Goal: Task Accomplishment & Management: Complete application form

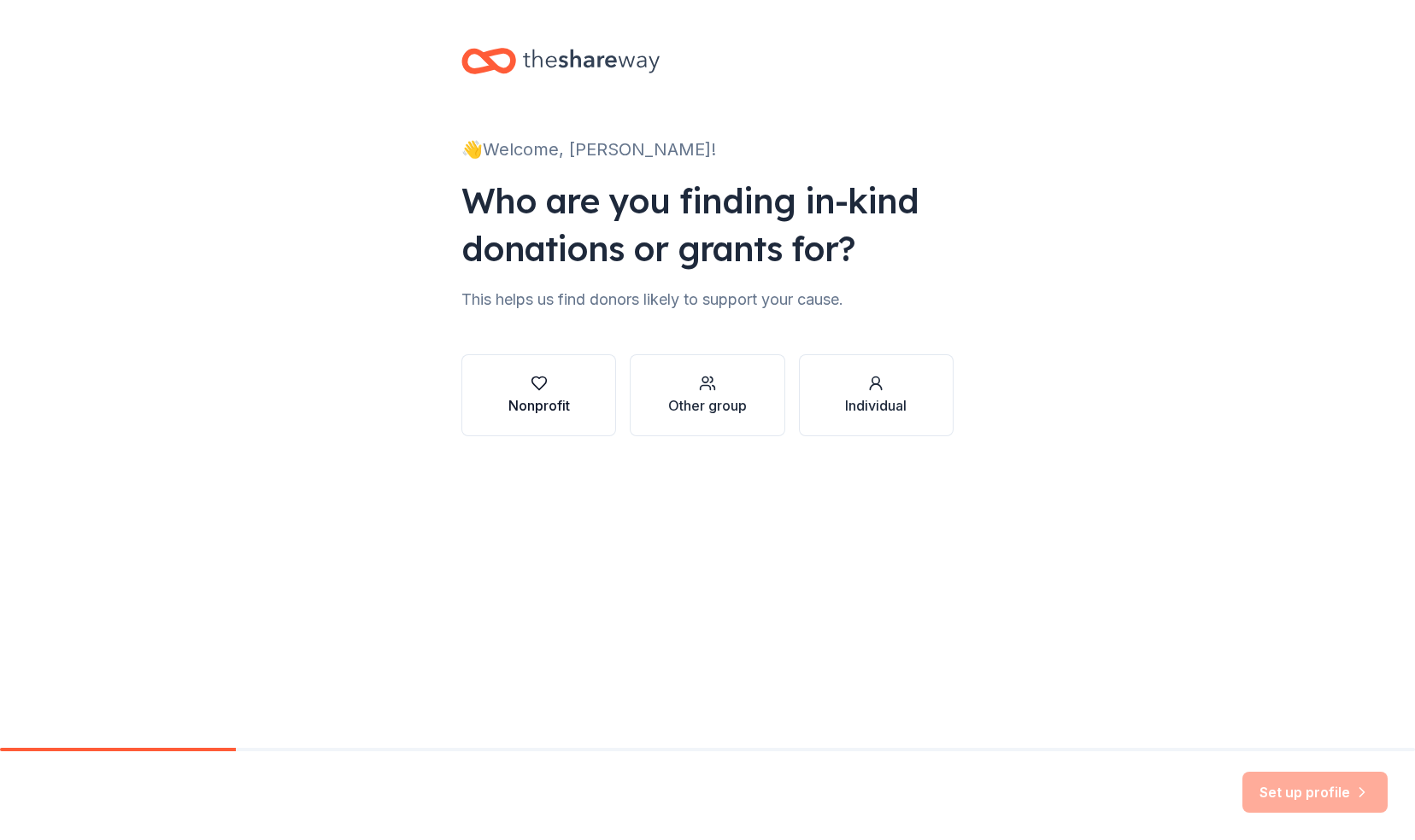
click at [521, 403] on div "Nonprofit" at bounding box center [539, 406] width 62 height 21
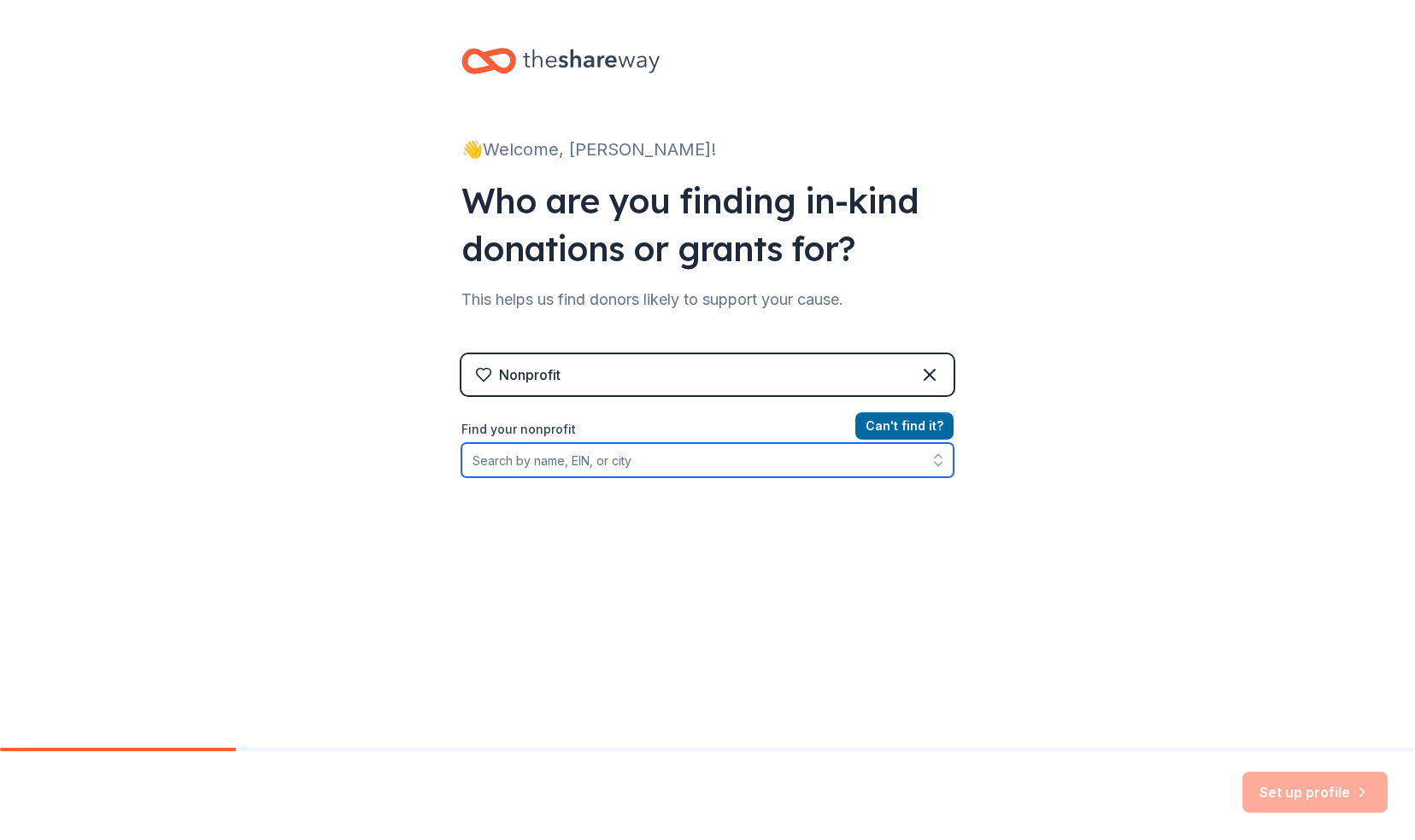
click at [535, 468] on input "Find your nonprofit" at bounding box center [707, 460] width 492 height 34
type input "[US_EMPLOYER_IDENTIFICATION_NUMBER]"
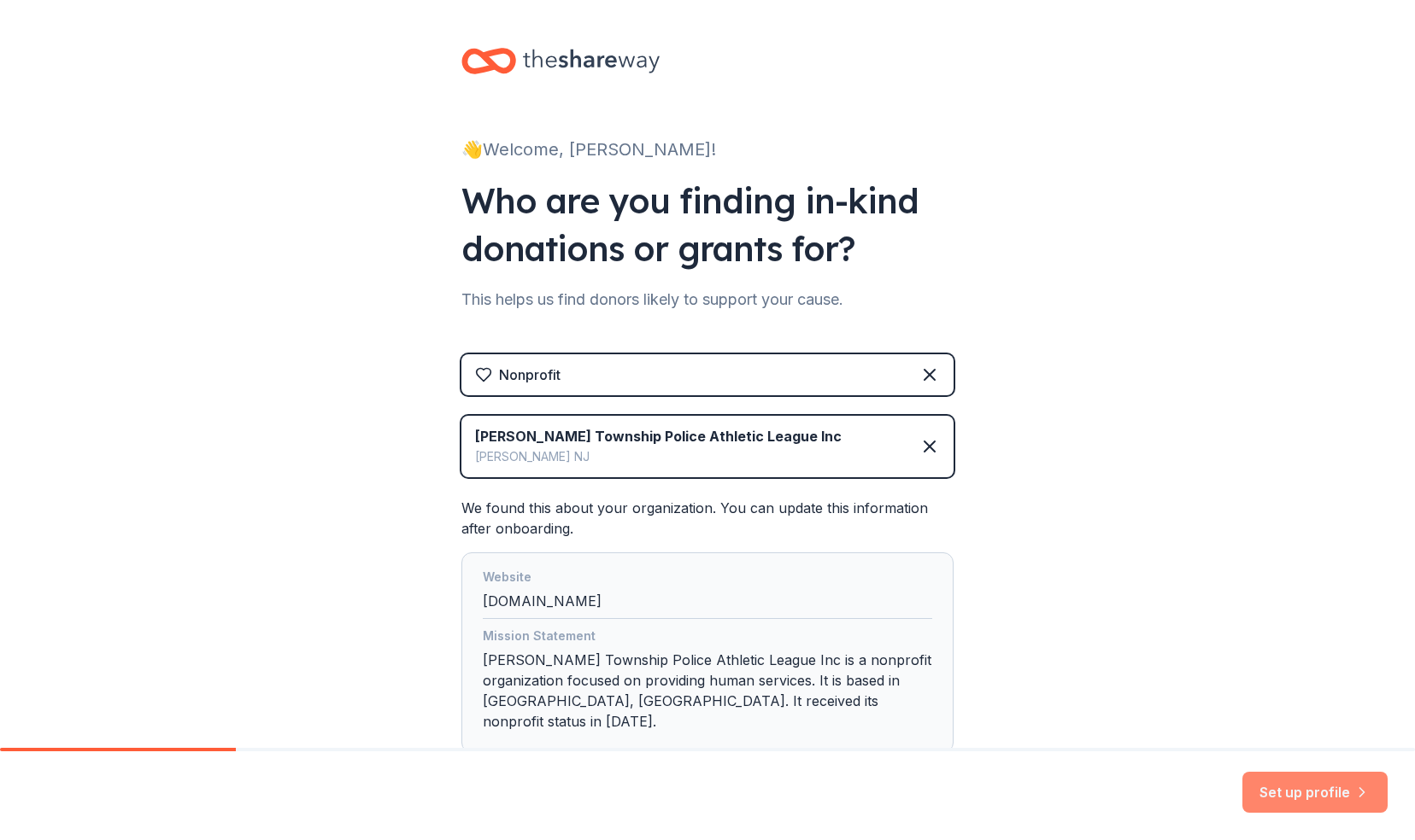
click at [1296, 796] on button "Set up profile" at bounding box center [1315, 793] width 145 height 41
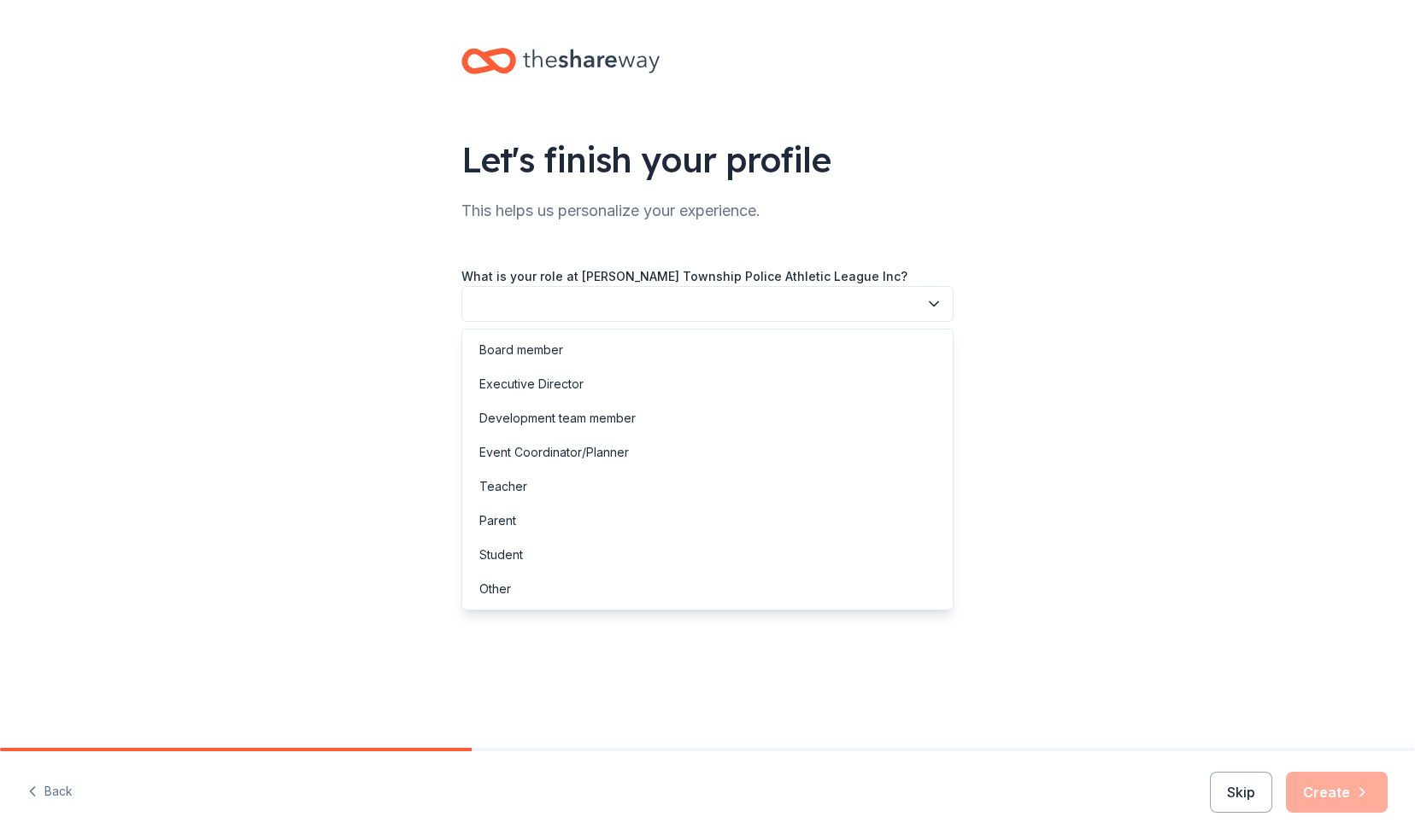
click at [773, 294] on button "button" at bounding box center [707, 304] width 492 height 36
click at [510, 387] on div "Executive Director" at bounding box center [531, 384] width 104 height 21
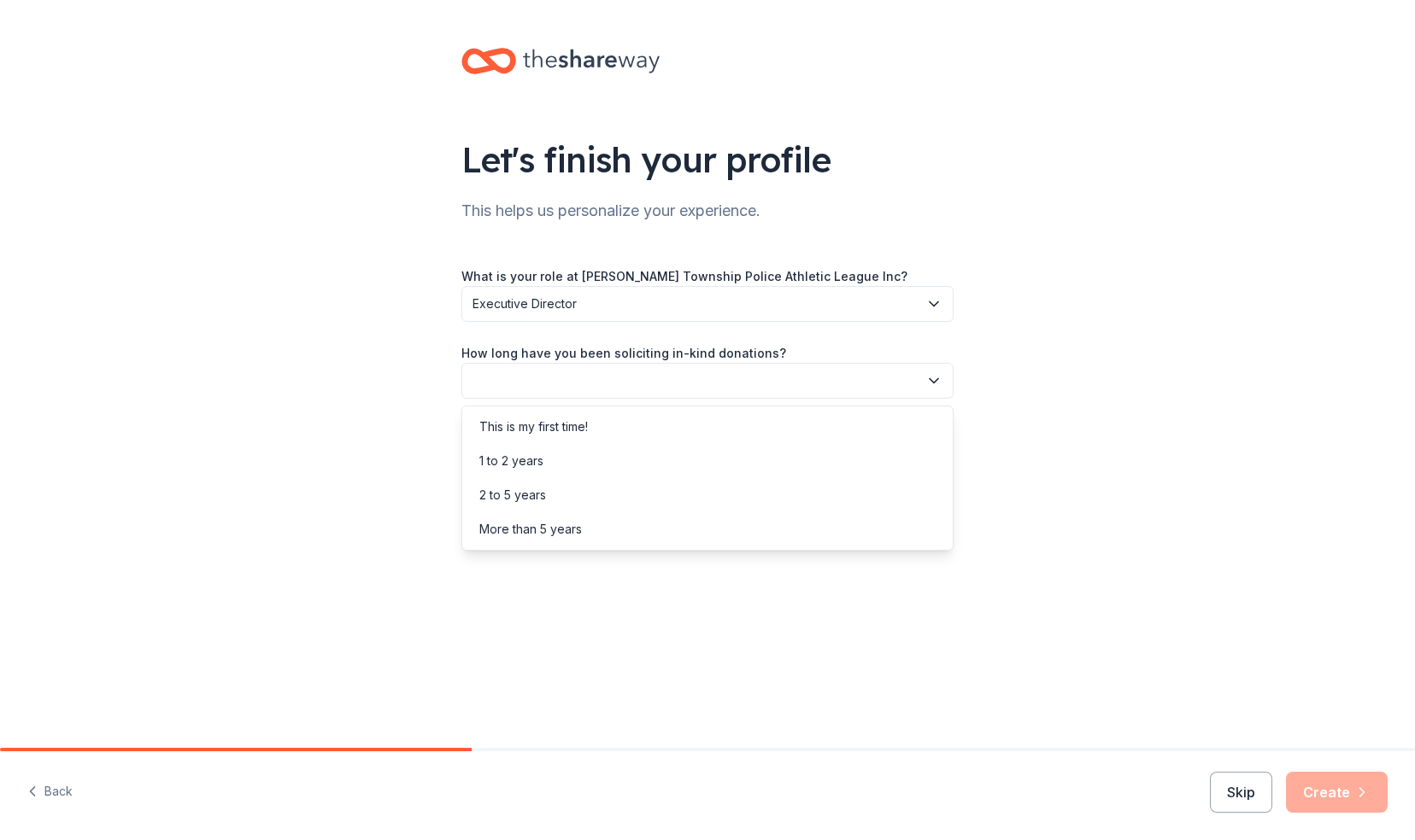
click at [510, 387] on button "button" at bounding box center [707, 381] width 492 height 36
click at [514, 492] on div "2 to 5 years" at bounding box center [512, 495] width 67 height 21
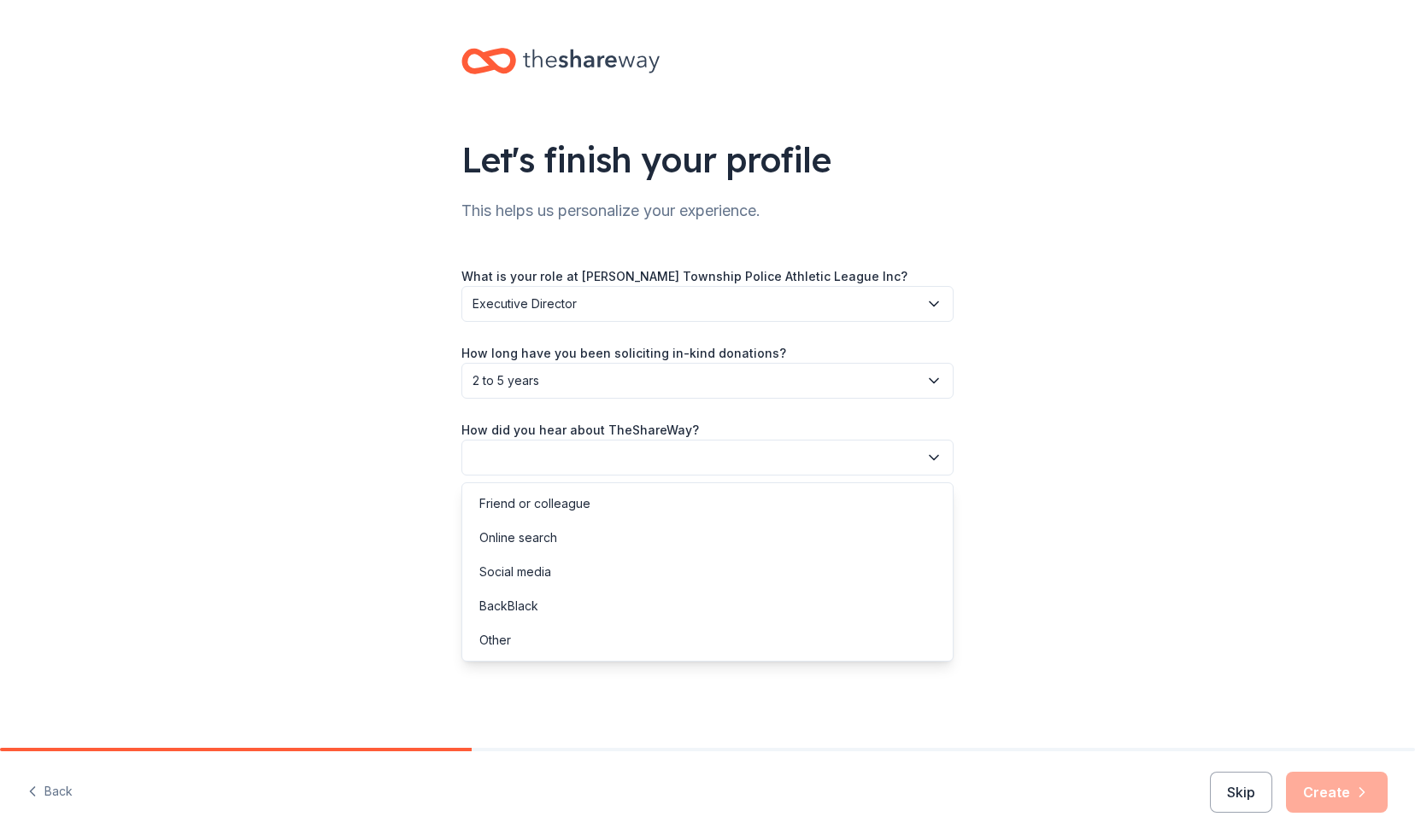
click at [557, 469] on button "button" at bounding box center [707, 458] width 492 height 36
click at [517, 536] on div "Online search" at bounding box center [518, 538] width 78 height 21
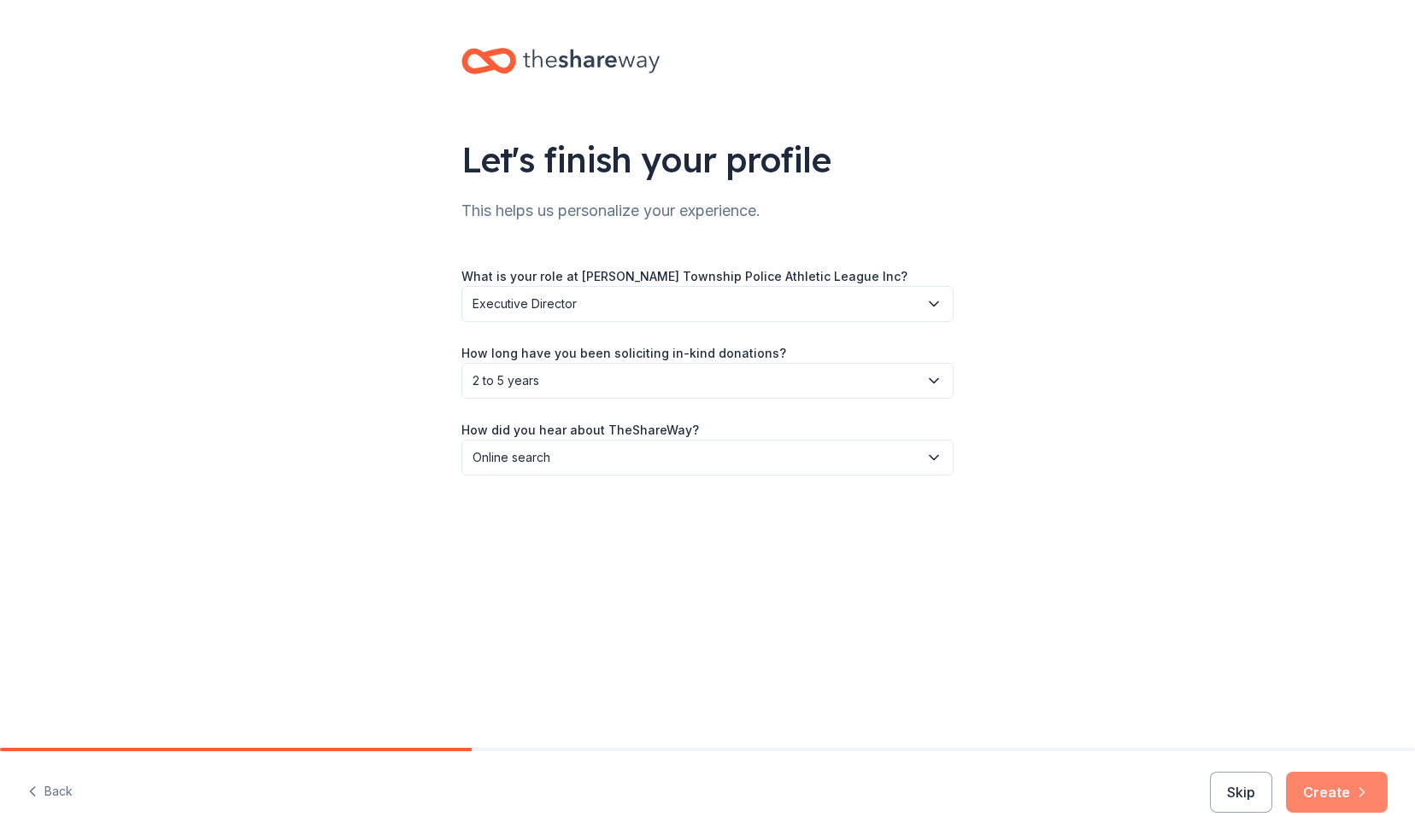
click at [1347, 800] on button "Create" at bounding box center [1336, 793] width 101 height 41
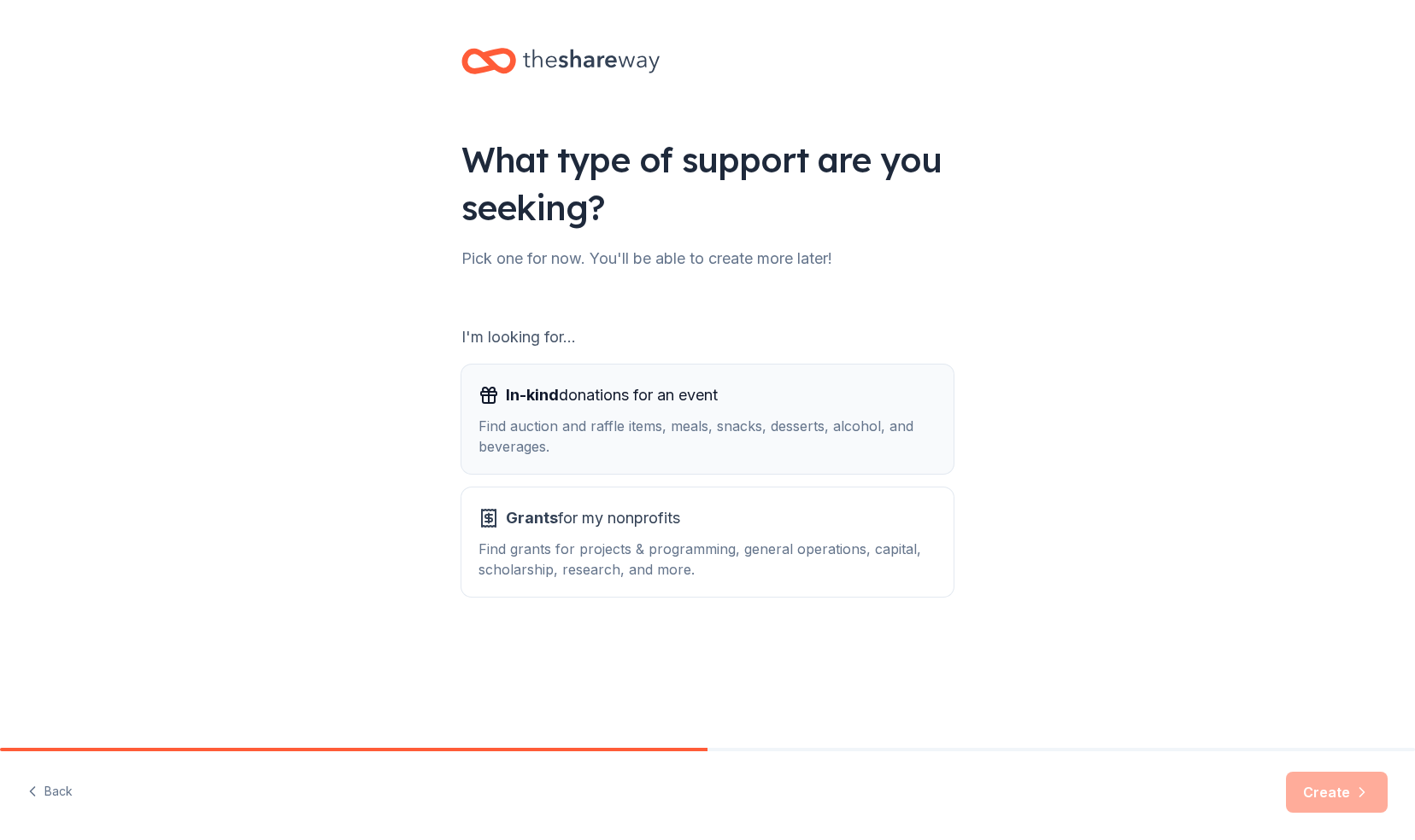
click at [649, 437] on div "Find auction and raffle items, meals, snacks, desserts, alcohol, and beverages." at bounding box center [707, 437] width 458 height 41
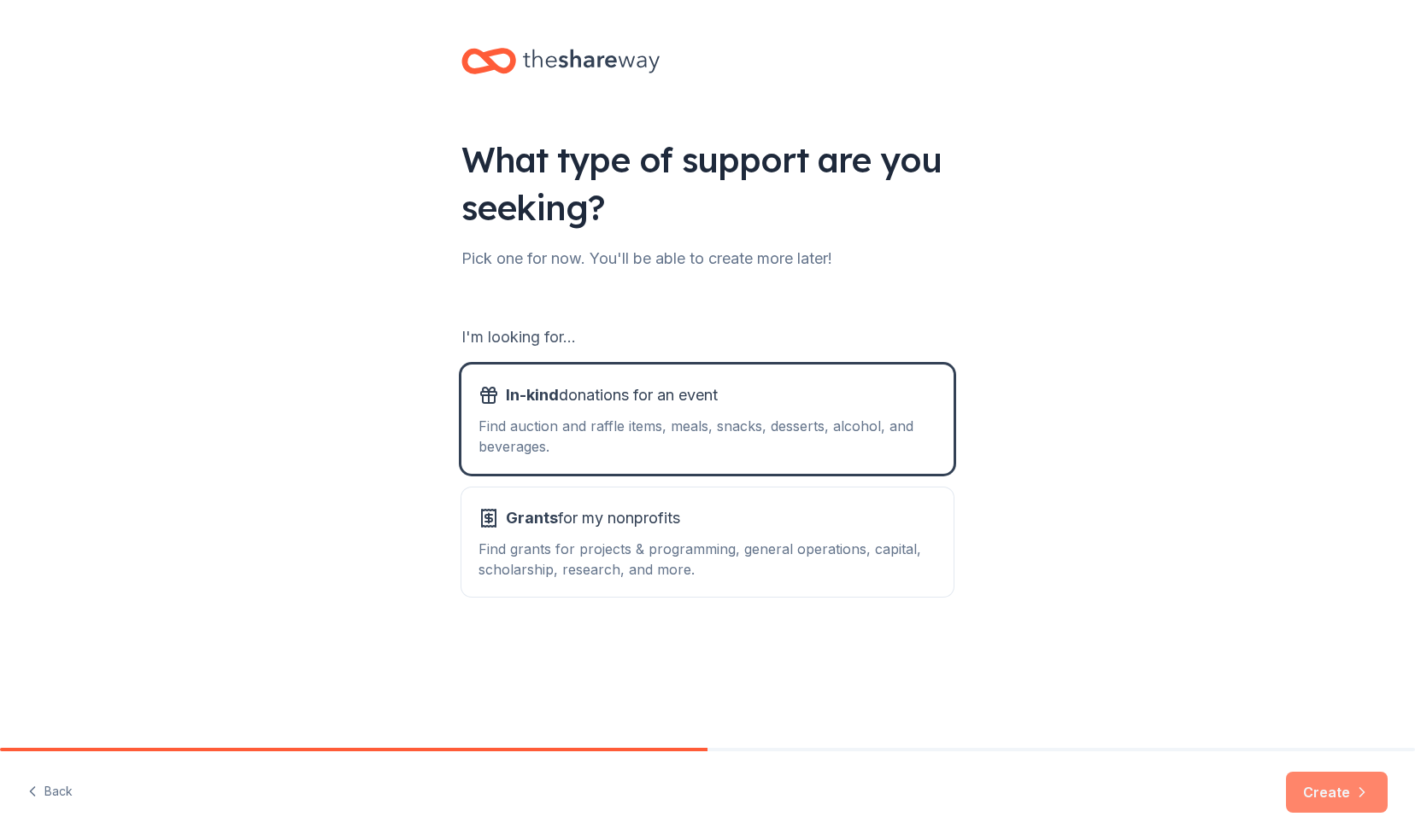
click at [1336, 790] on button "Create" at bounding box center [1336, 793] width 101 height 41
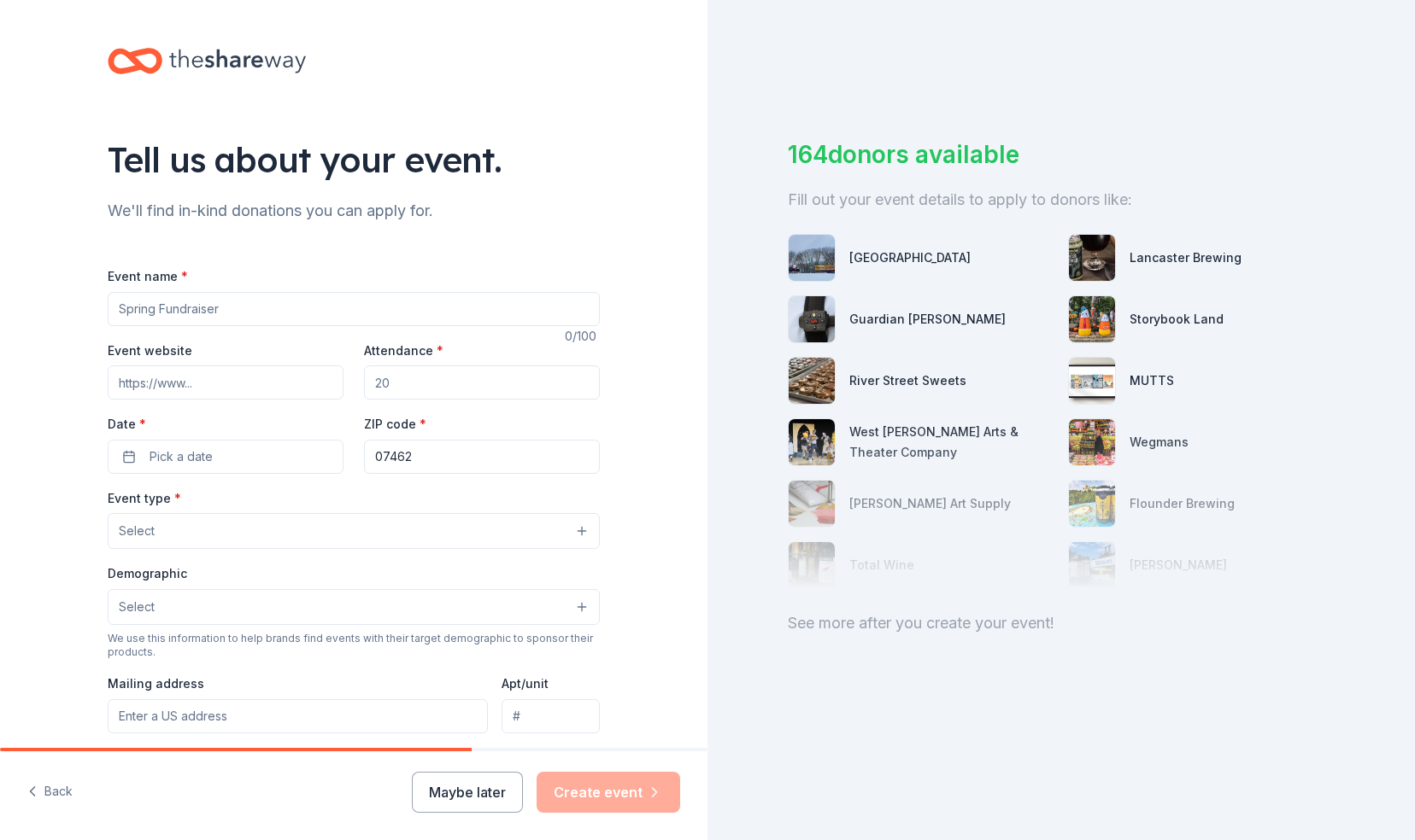
click at [195, 308] on input "Event name *" at bounding box center [354, 309] width 492 height 34
click at [212, 308] on input "Event name *" at bounding box center [354, 309] width 492 height 34
type input "t"
type input "T"
type input "Tree Lighting"
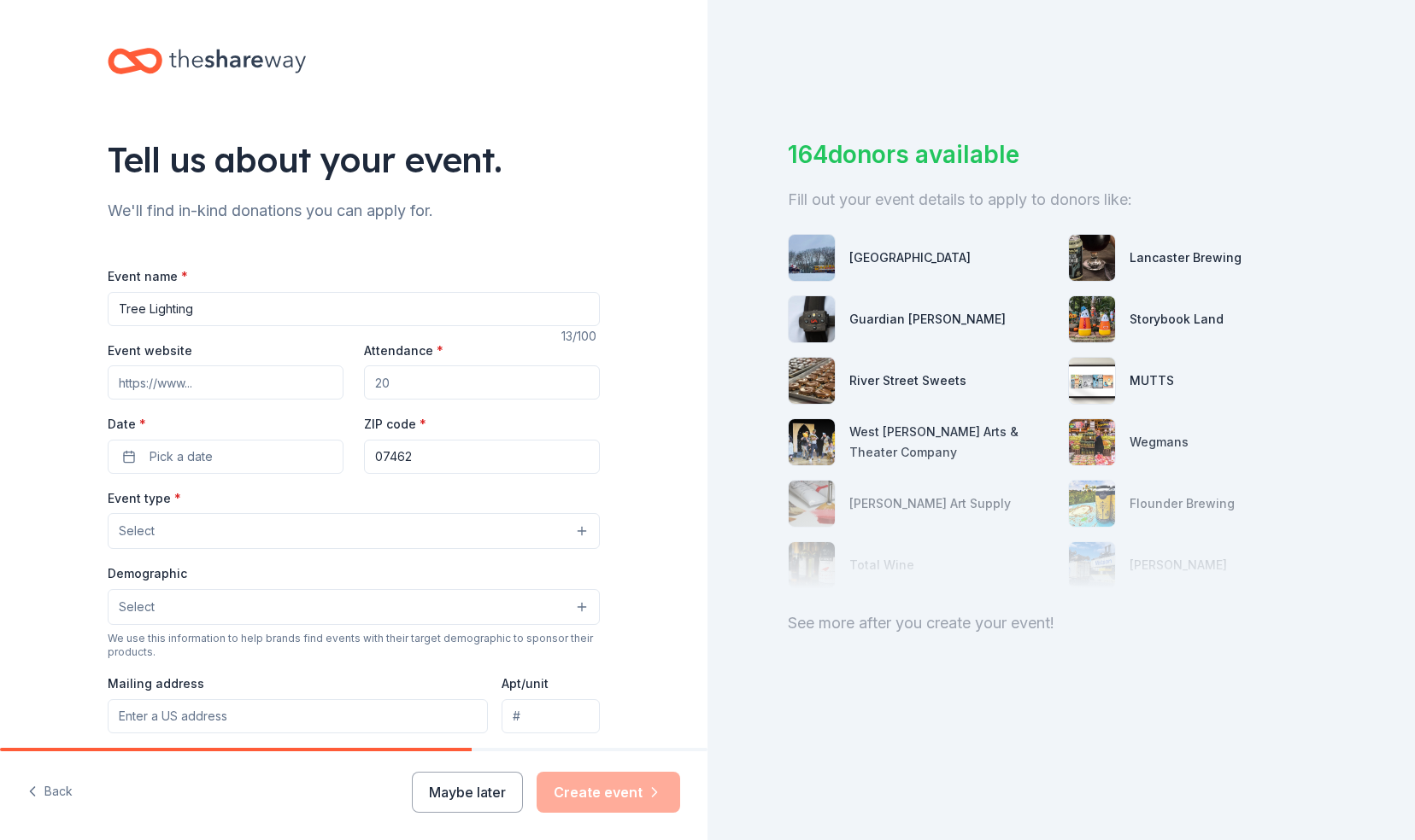
click at [184, 384] on input "Event website" at bounding box center [225, 382] width 235 height 34
type input "[DOMAIN_NAME]"
click at [390, 369] on input "Attendance *" at bounding box center [481, 382] width 235 height 34
type input "300"
click at [254, 441] on button "Pick a date" at bounding box center [225, 457] width 235 height 34
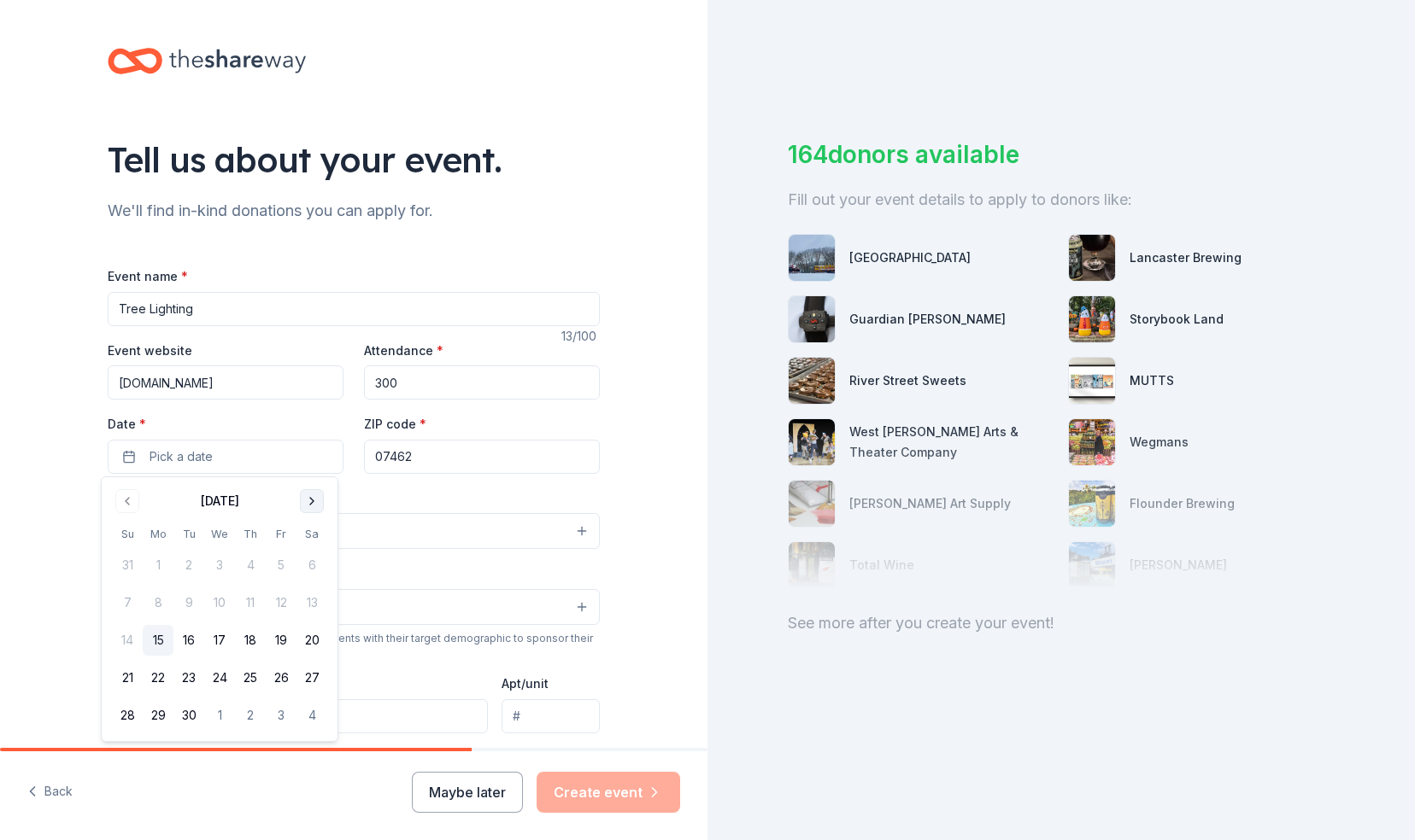
click at [309, 496] on button "Go to next month" at bounding box center [312, 502] width 24 height 24
click at [283, 562] on button "5" at bounding box center [280, 565] width 31 height 31
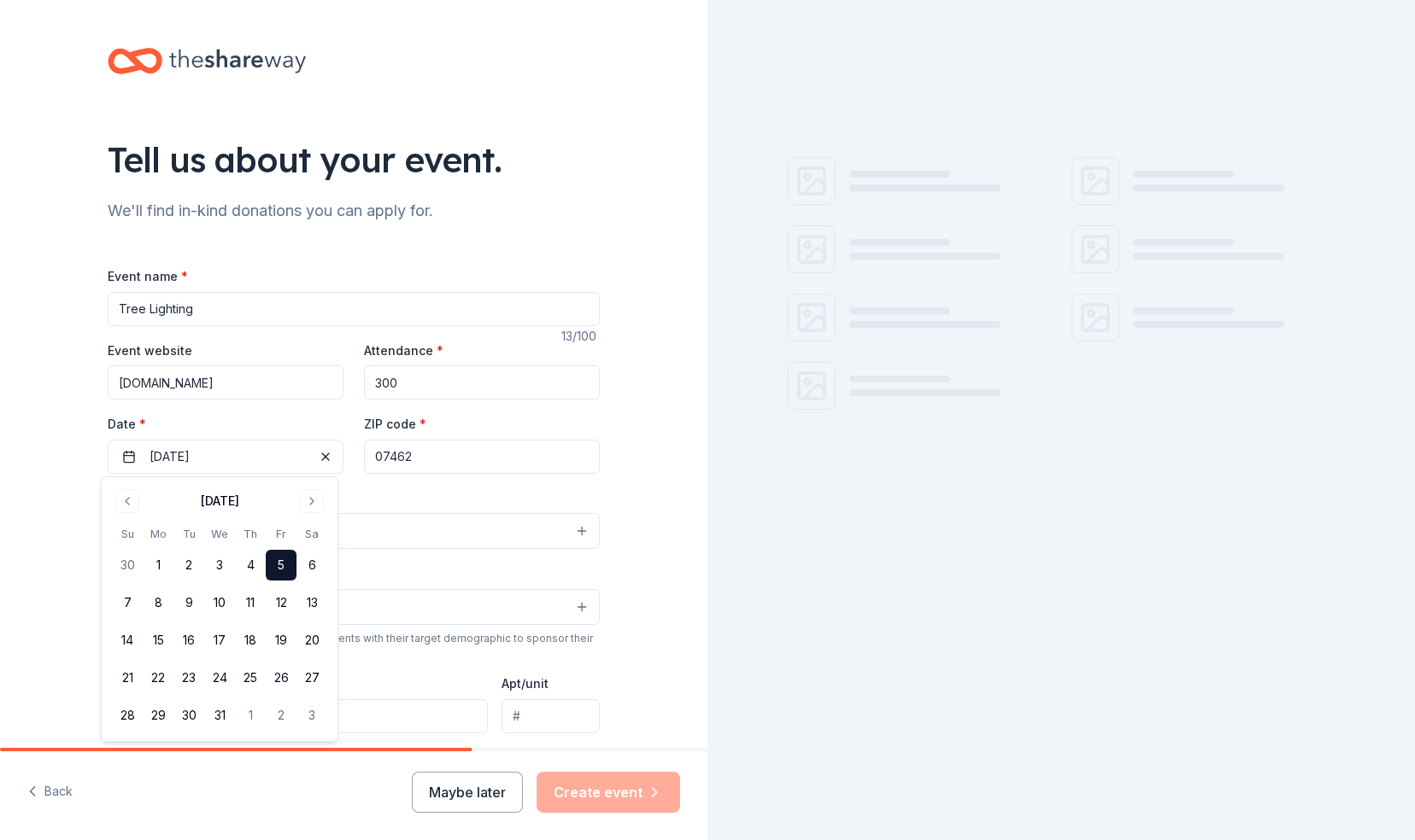
scroll to position [46, 0]
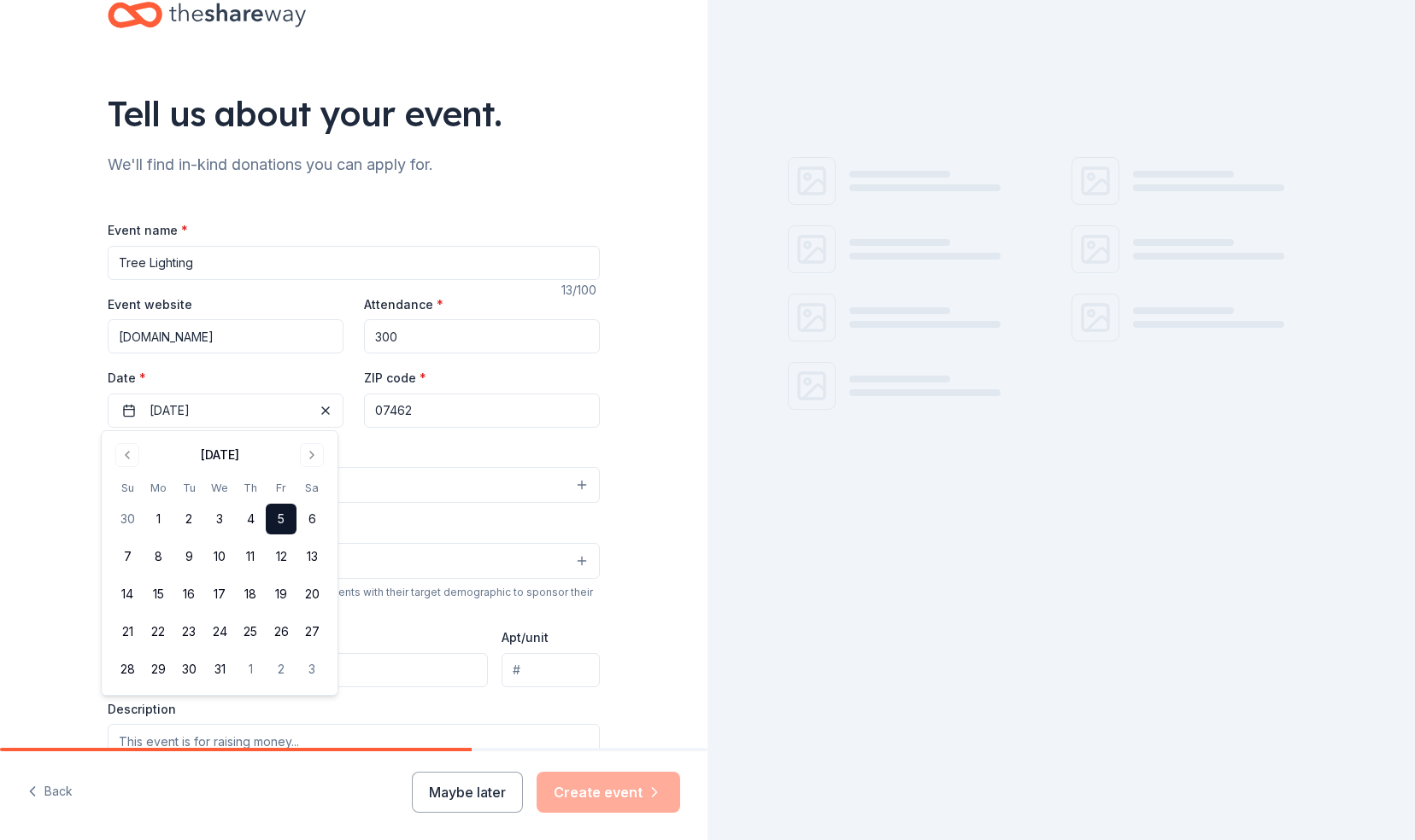
click at [425, 462] on div "Event type * Select" at bounding box center [354, 472] width 492 height 63
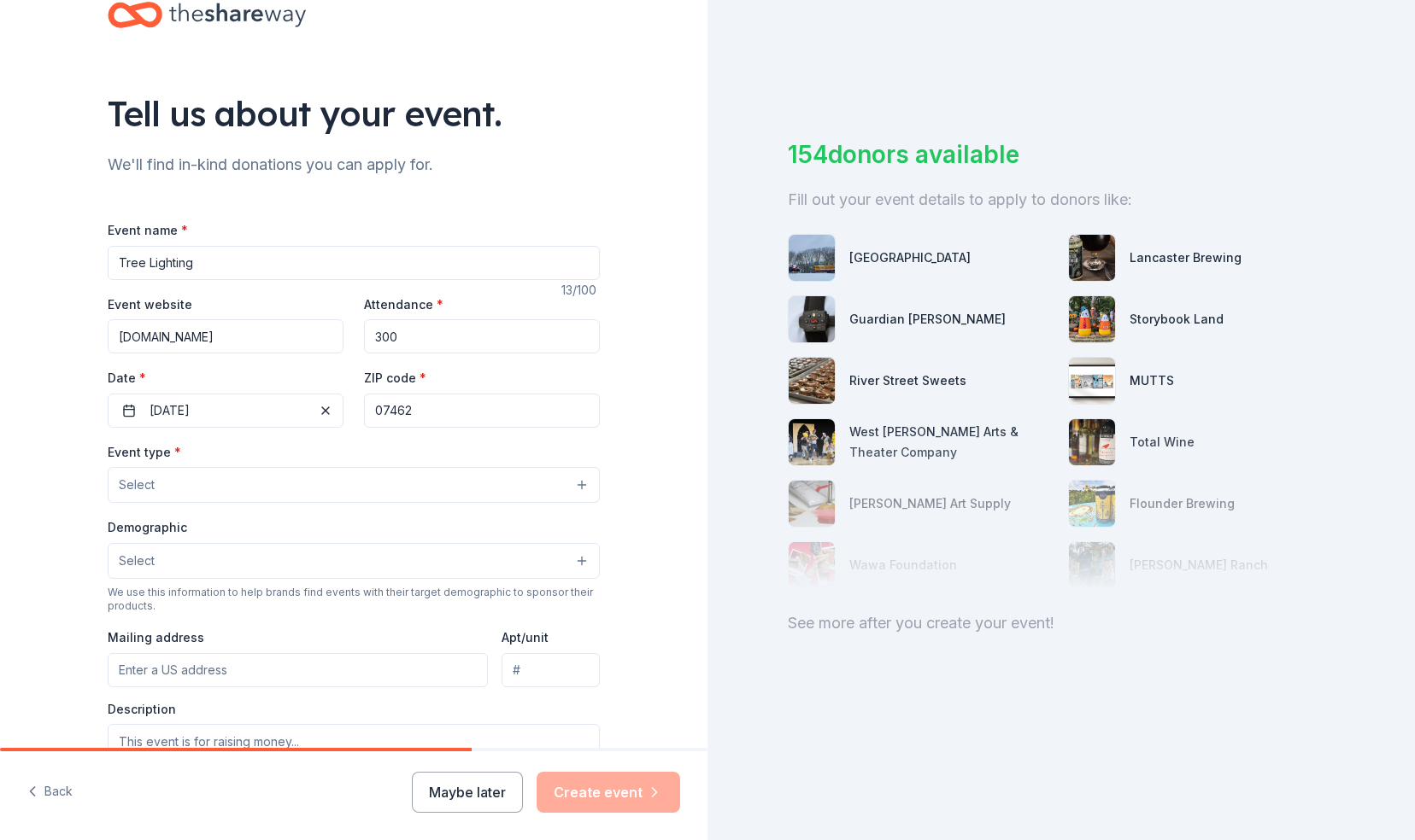
click at [260, 490] on button "Select" at bounding box center [354, 485] width 492 height 36
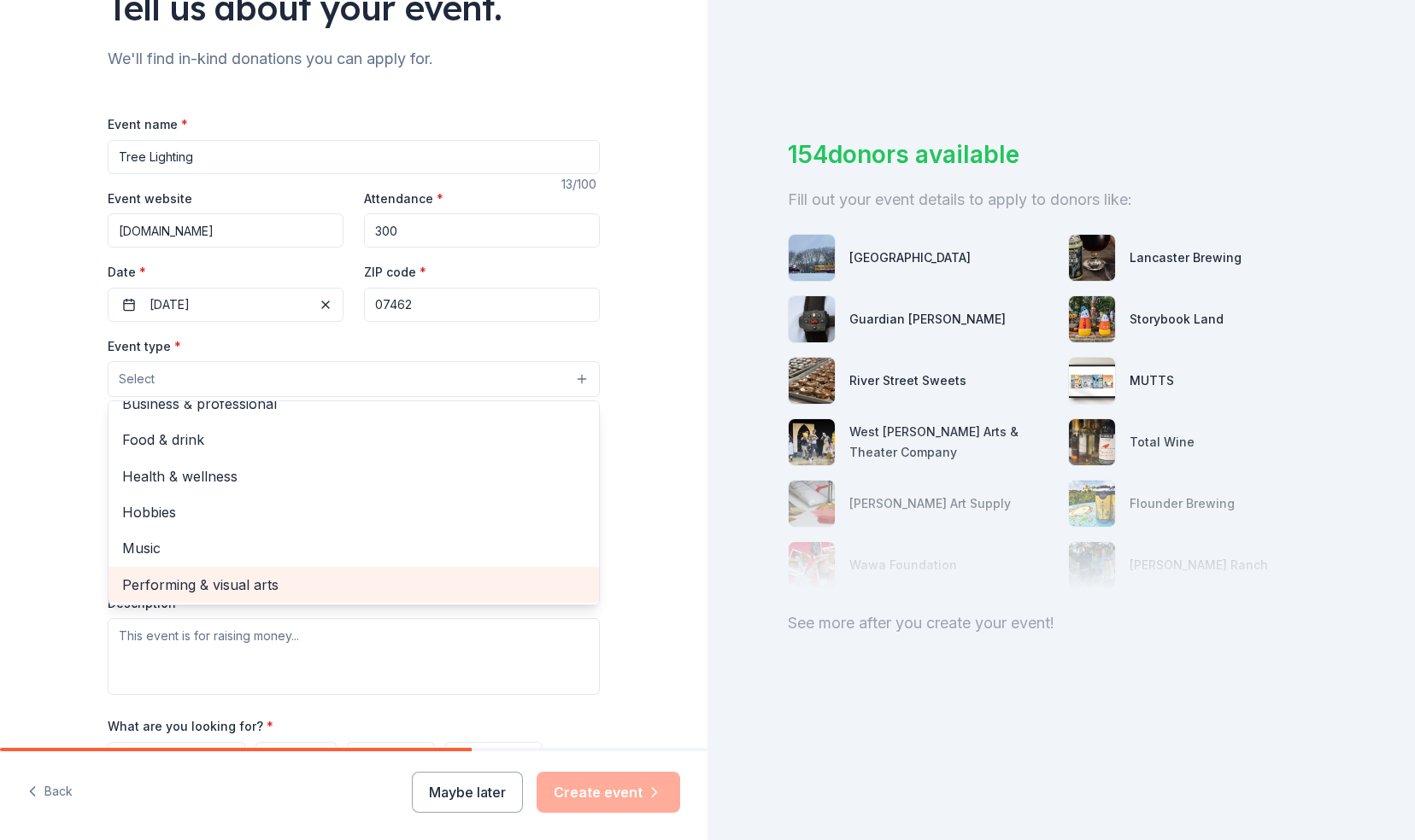
scroll to position [0, 0]
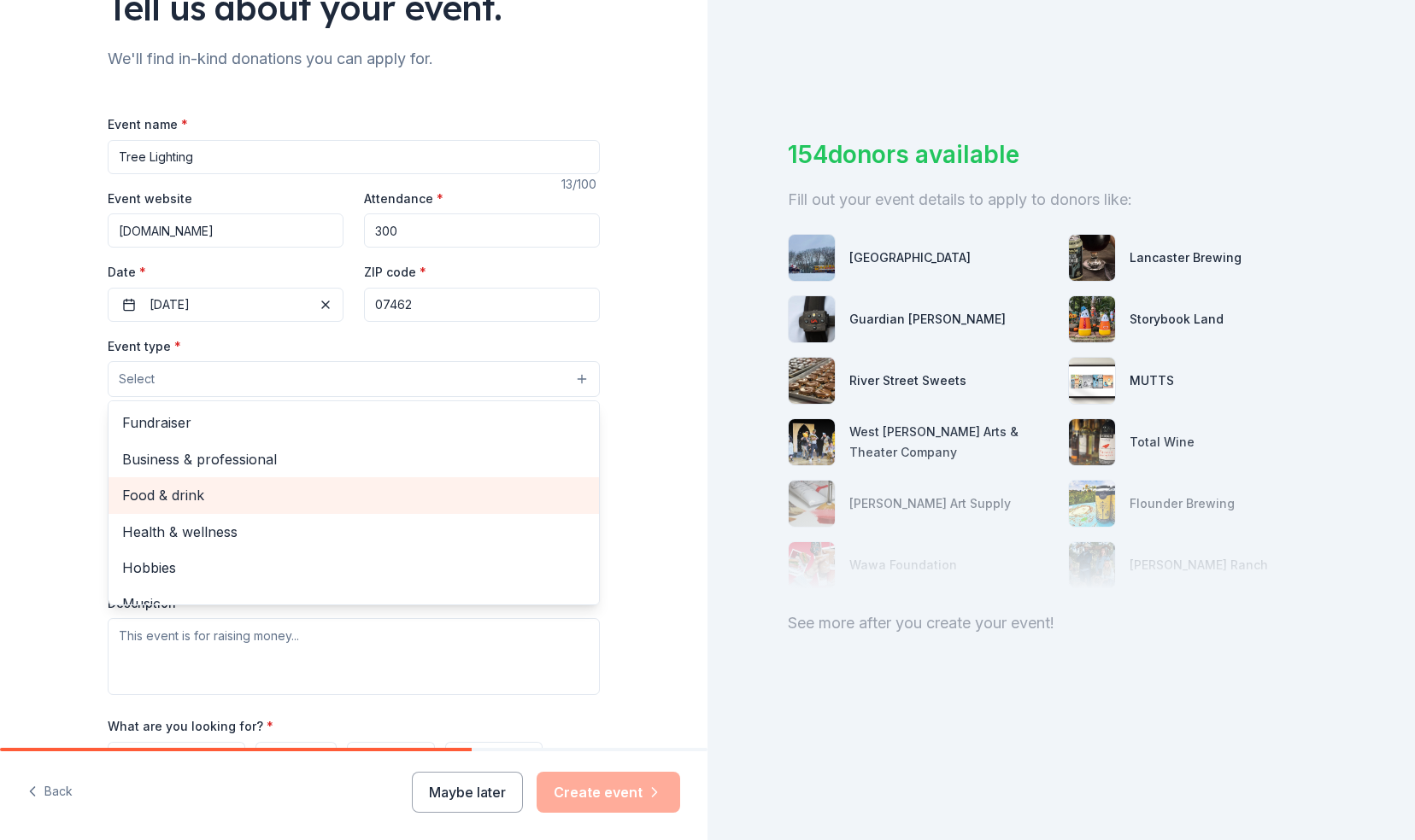
click at [200, 505] on div "Food & drink" at bounding box center [354, 495] width 490 height 36
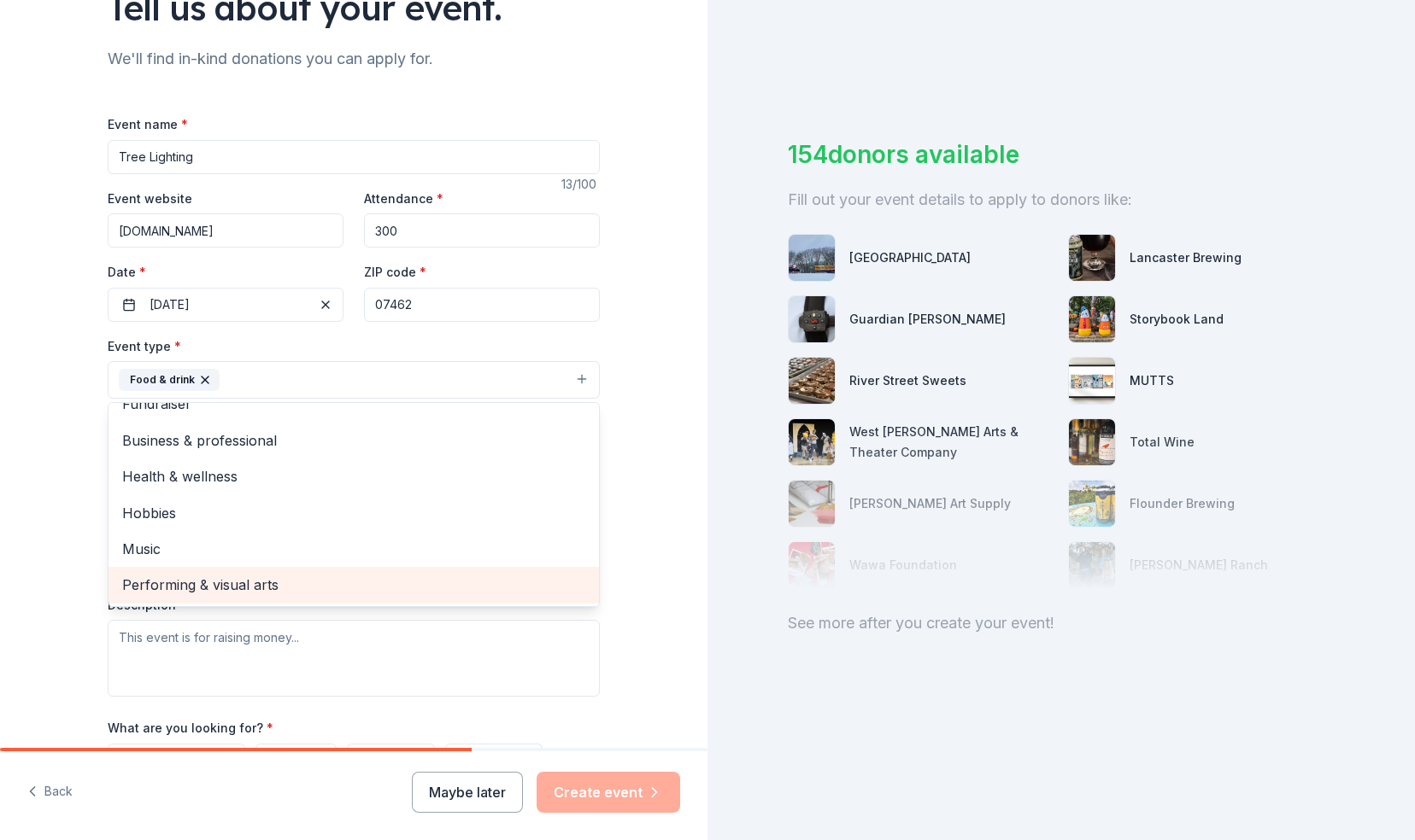
click at [195, 590] on span "Performing & visual arts" at bounding box center [354, 585] width 463 height 22
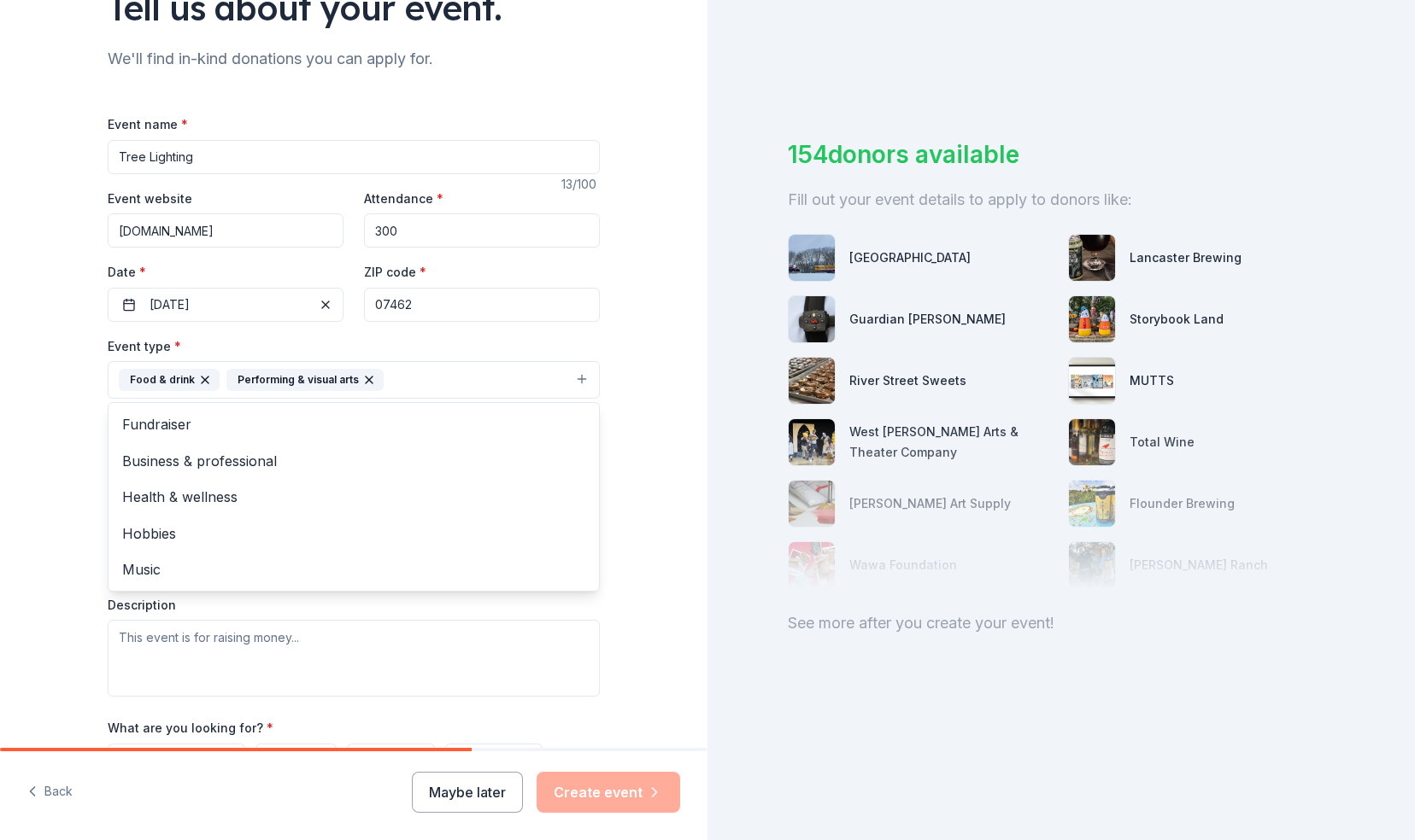
scroll to position [0, 0]
click at [65, 499] on div "Tell us about your event. We'll find in-kind donations you can apply for. Event…" at bounding box center [354, 417] width 707 height 1138
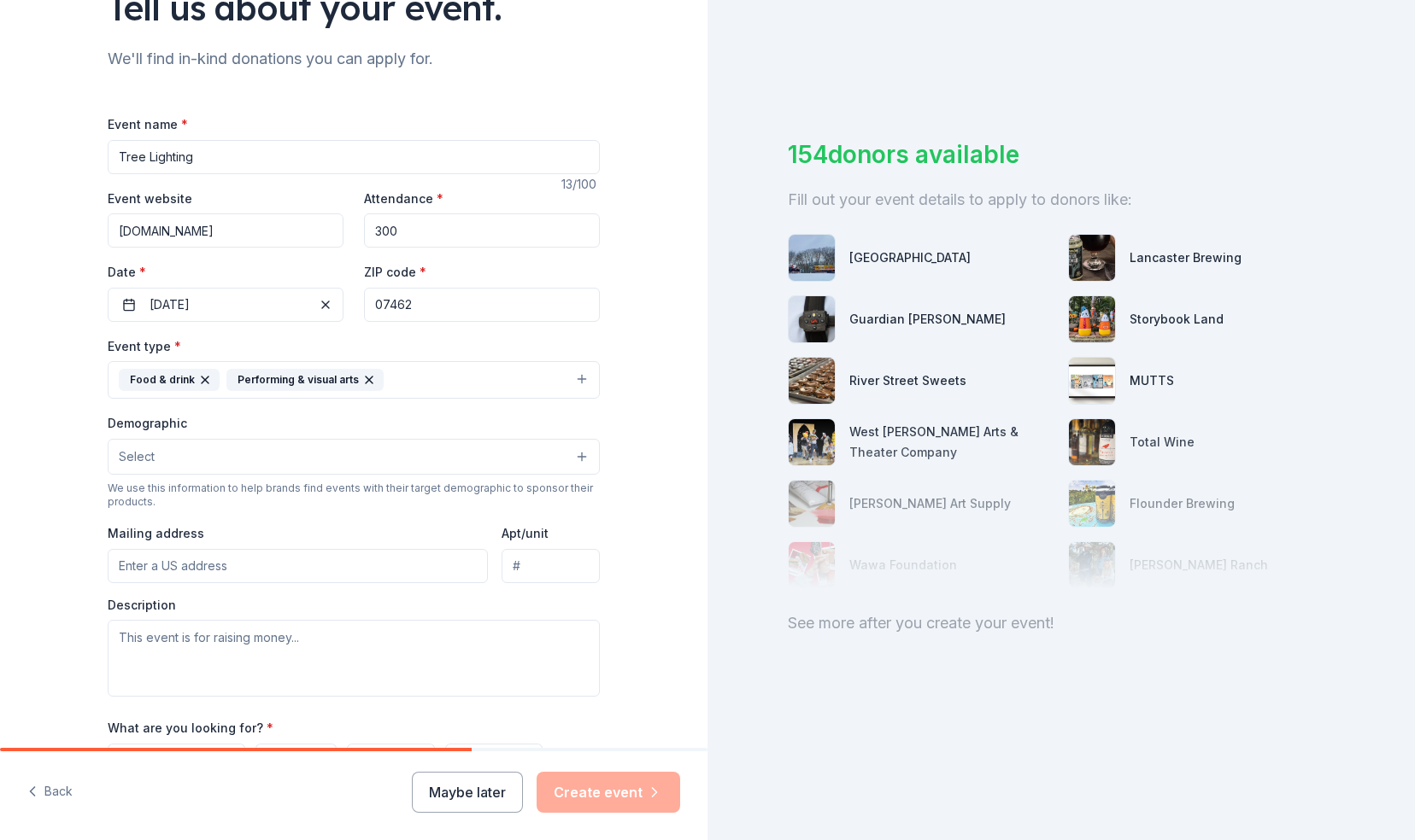
click at [208, 449] on button "Select" at bounding box center [354, 457] width 492 height 36
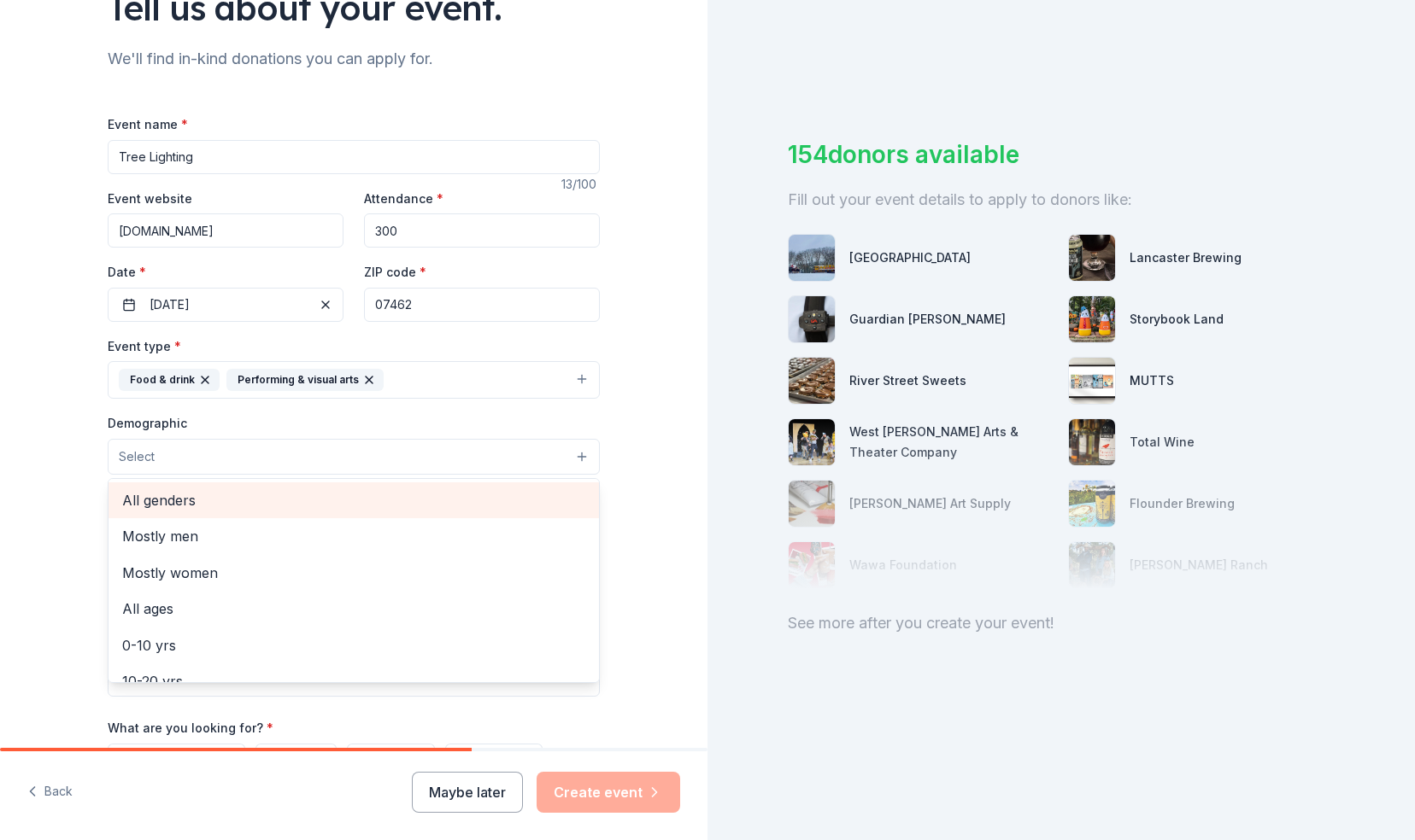
click at [175, 501] on span "All genders" at bounding box center [354, 501] width 463 height 22
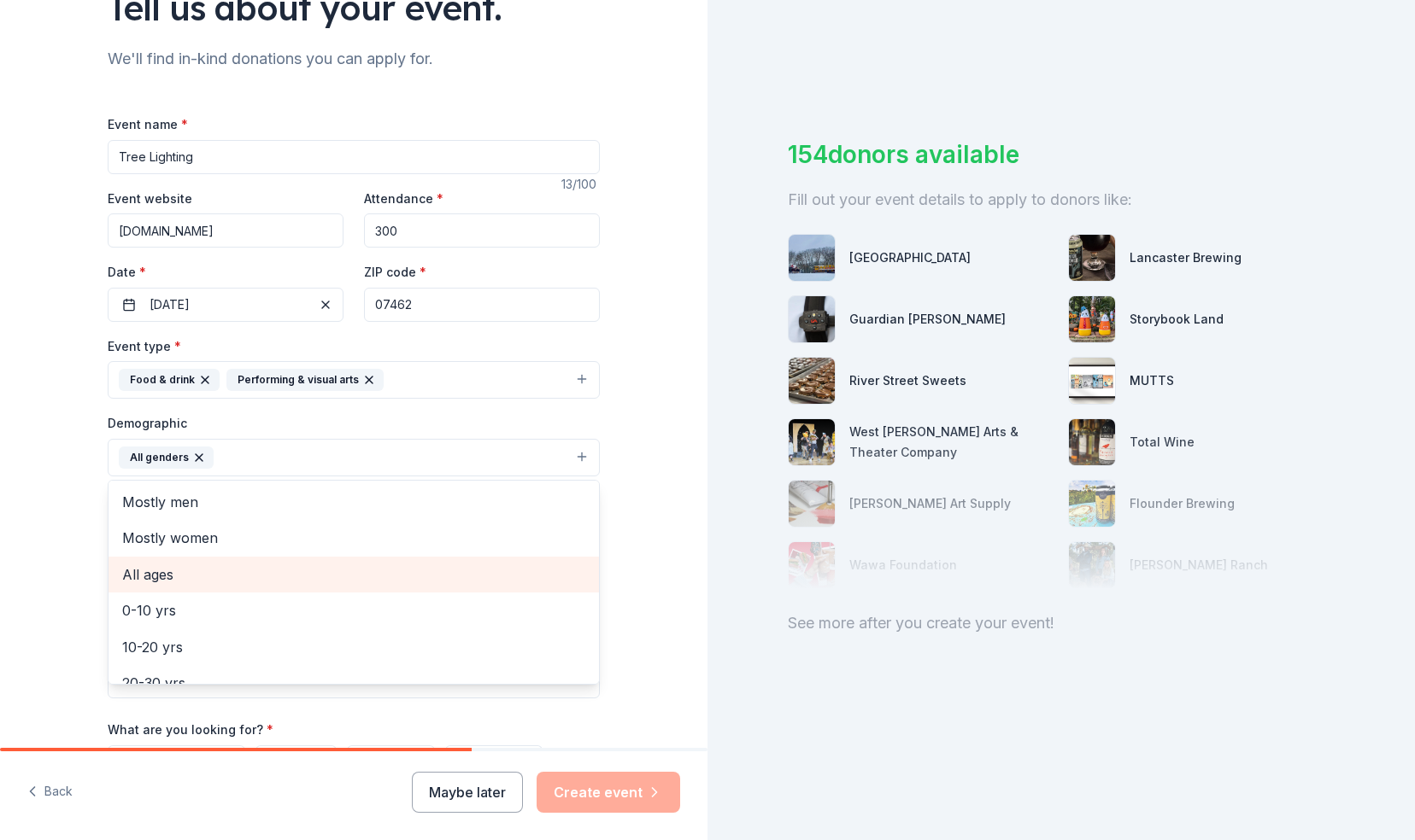
click at [169, 563] on span "All ages" at bounding box center [354, 575] width 463 height 22
click at [52, 555] on div "Tell us about your event. We'll find in-kind donations you can apply for. Event…" at bounding box center [354, 418] width 707 height 1140
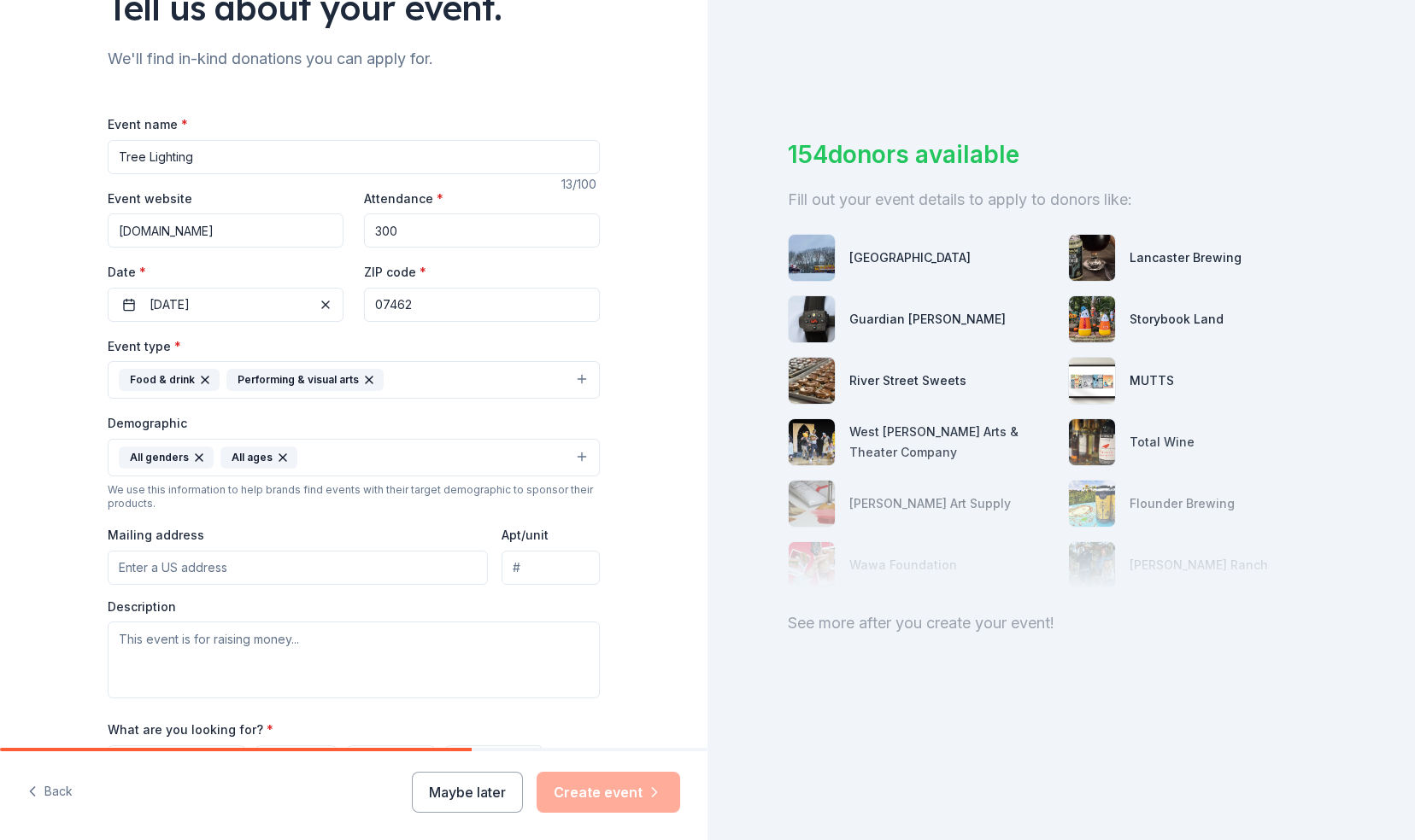
scroll to position [188, 0]
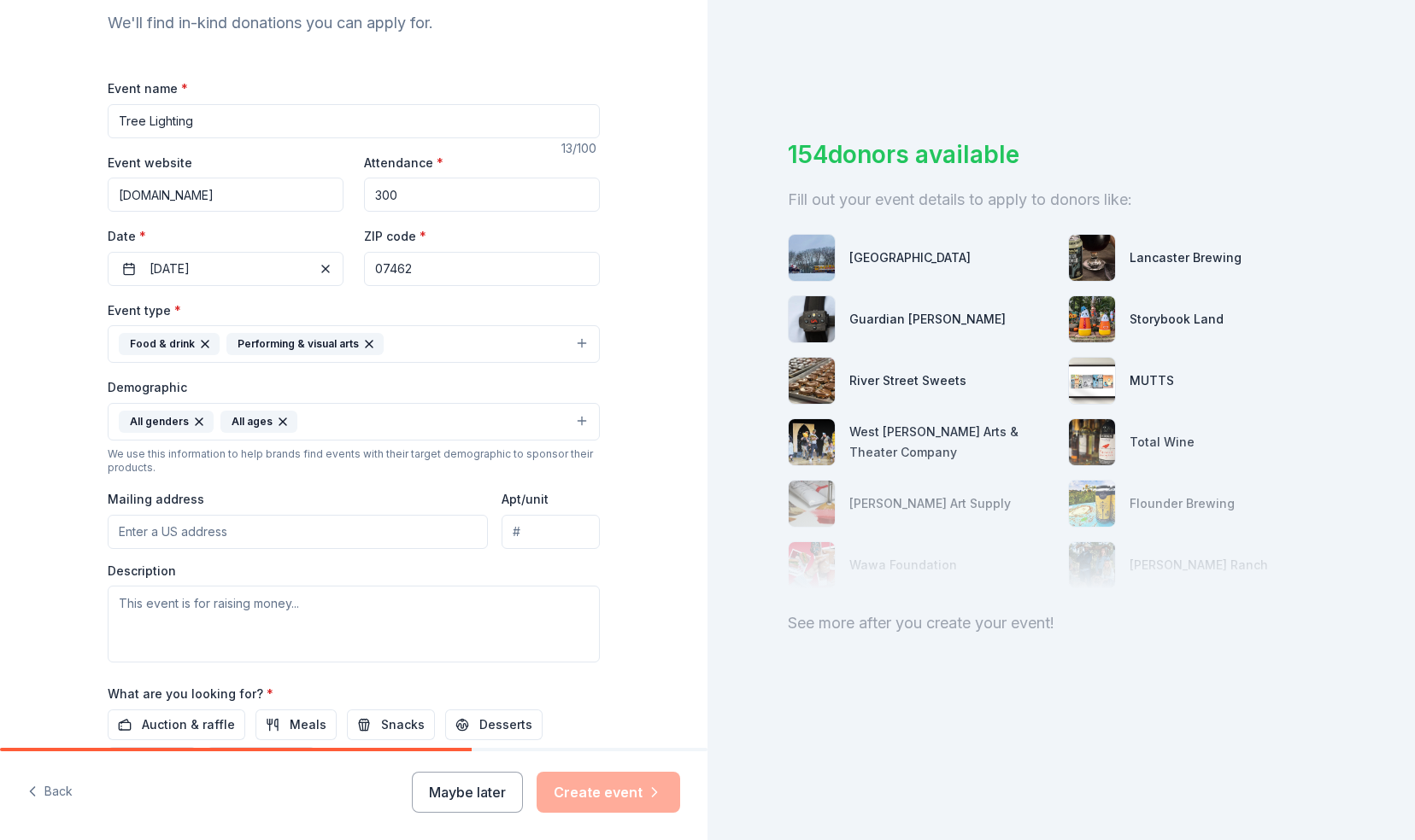
click at [235, 531] on input "Mailing address" at bounding box center [297, 532] width 380 height 34
type input "p"
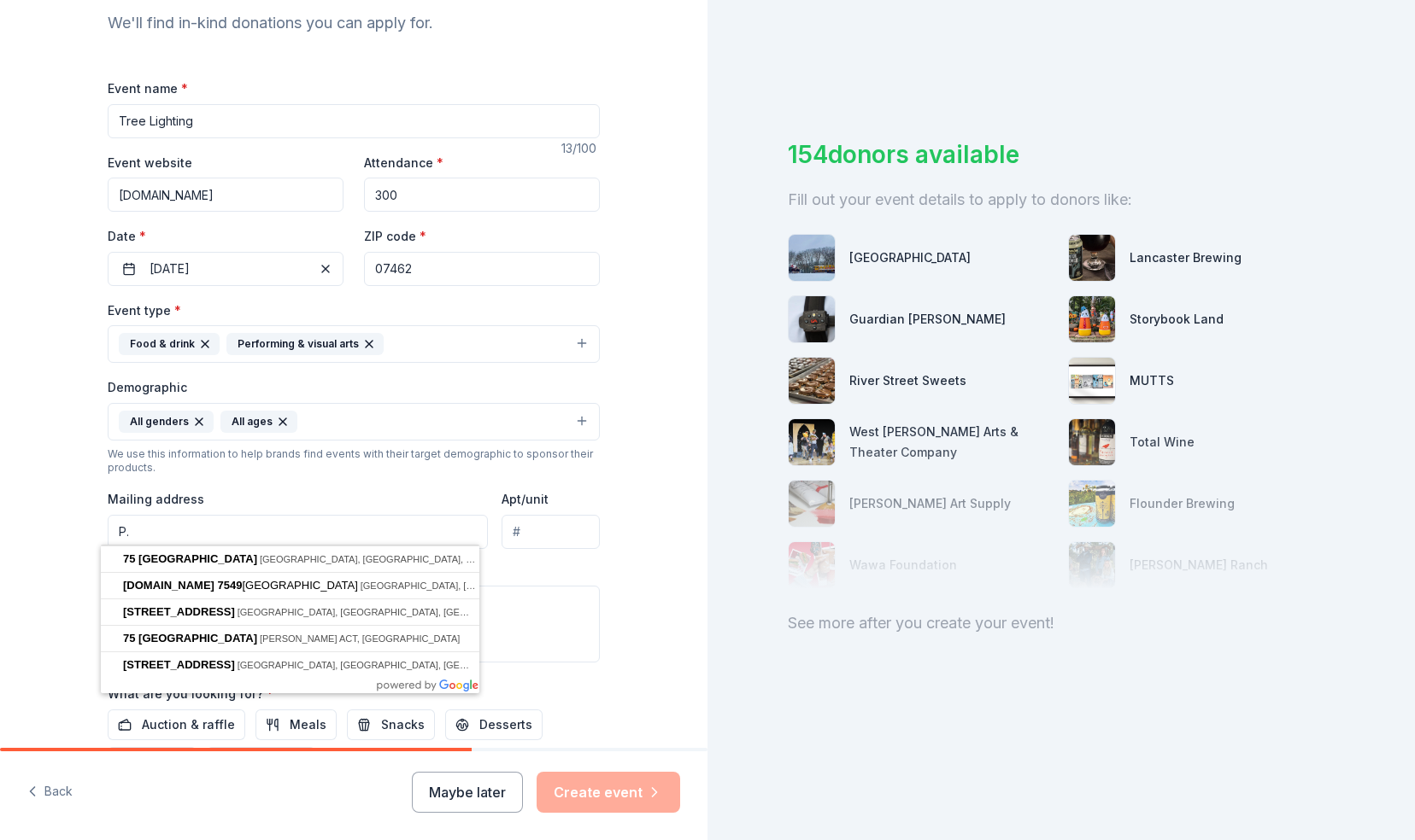
type input "P"
type input "[STREET_ADDRESS]"
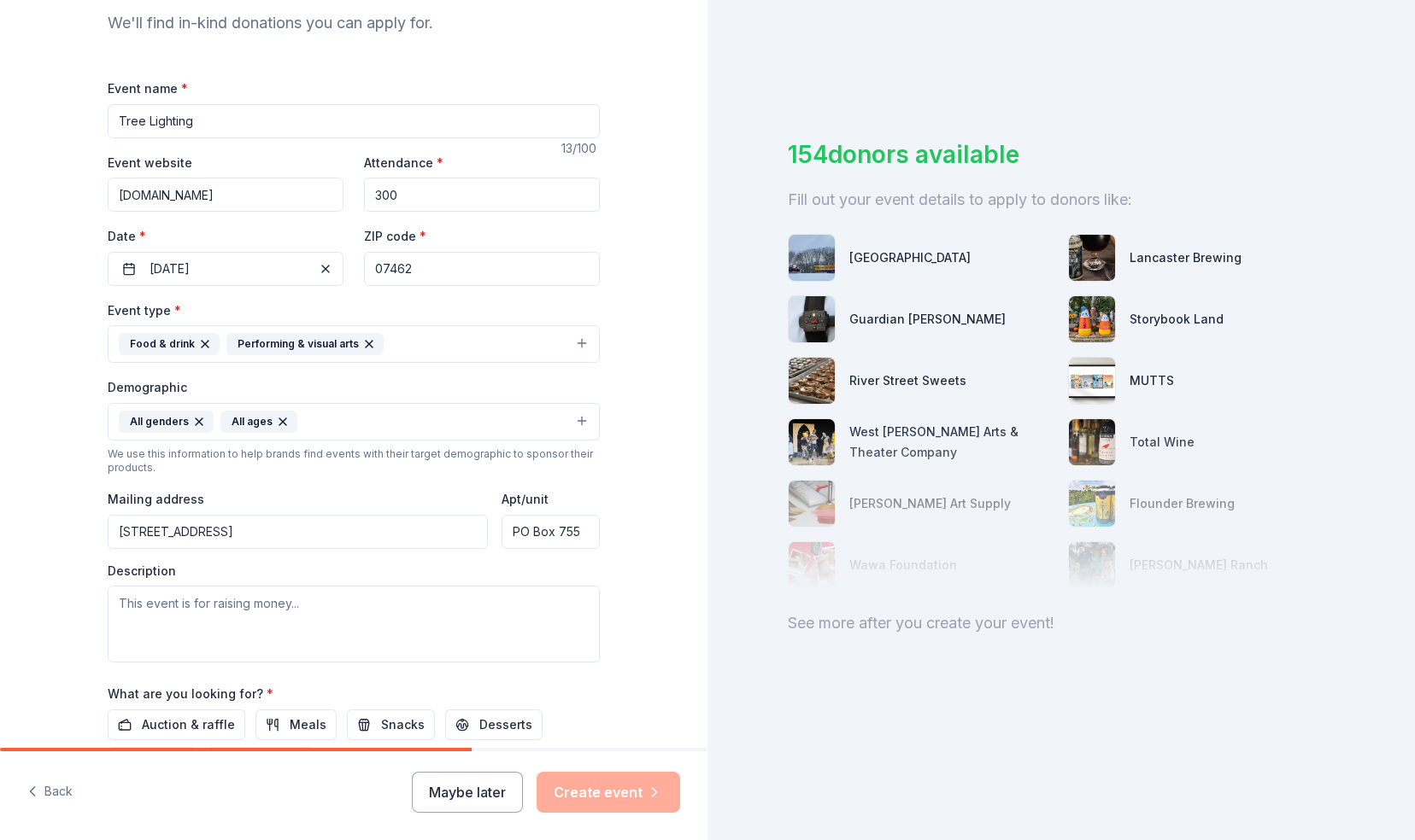
click at [553, 529] on input "PO Box 755" at bounding box center [550, 532] width 98 height 34
type input "PO Box 55"
click at [553, 529] on input "PO Box 55" at bounding box center [550, 532] width 98 height 34
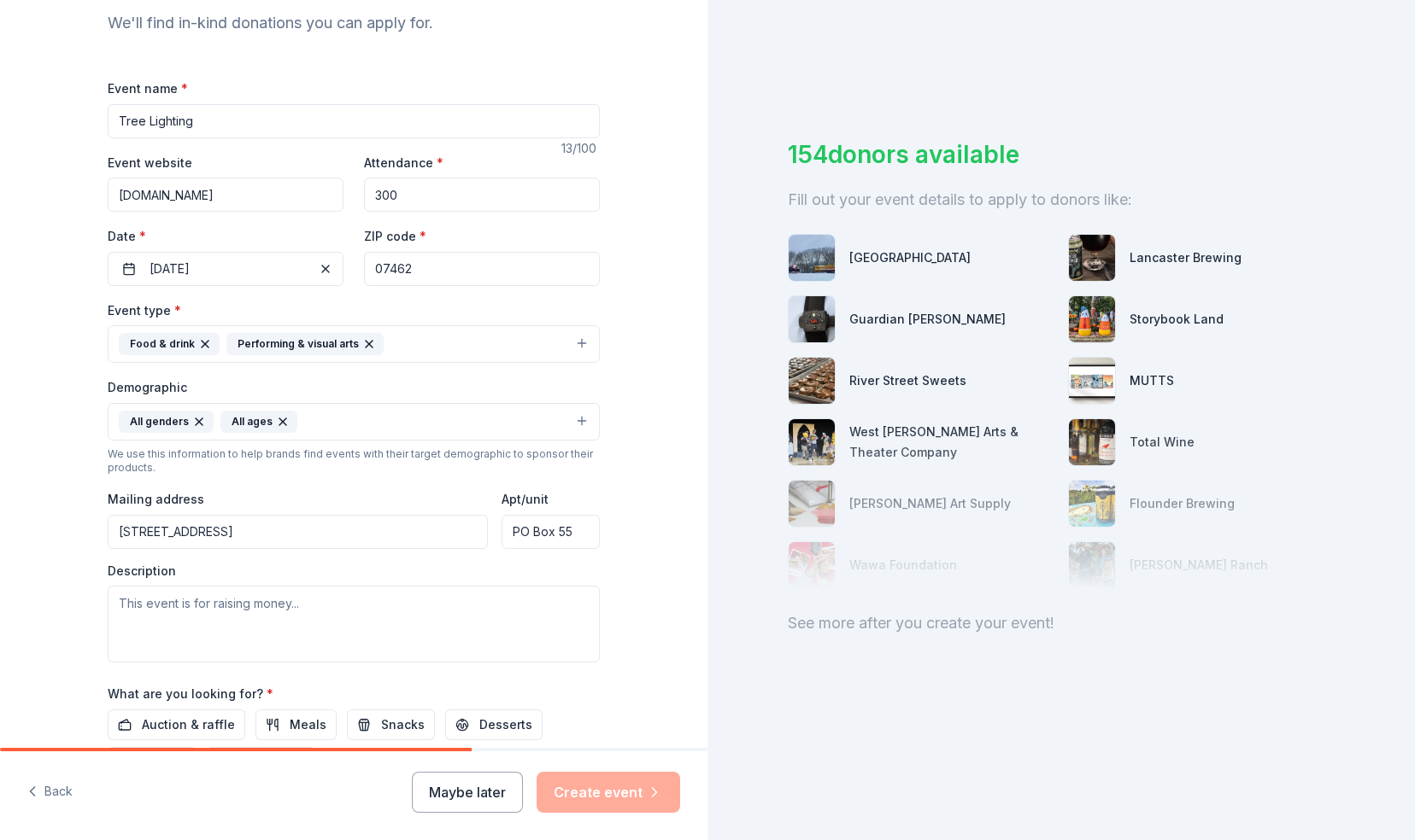
click at [553, 529] on input "PO Box 55" at bounding box center [550, 532] width 98 height 34
click at [287, 532] on input "[STREET_ADDRESS]" at bounding box center [297, 532] width 380 height 34
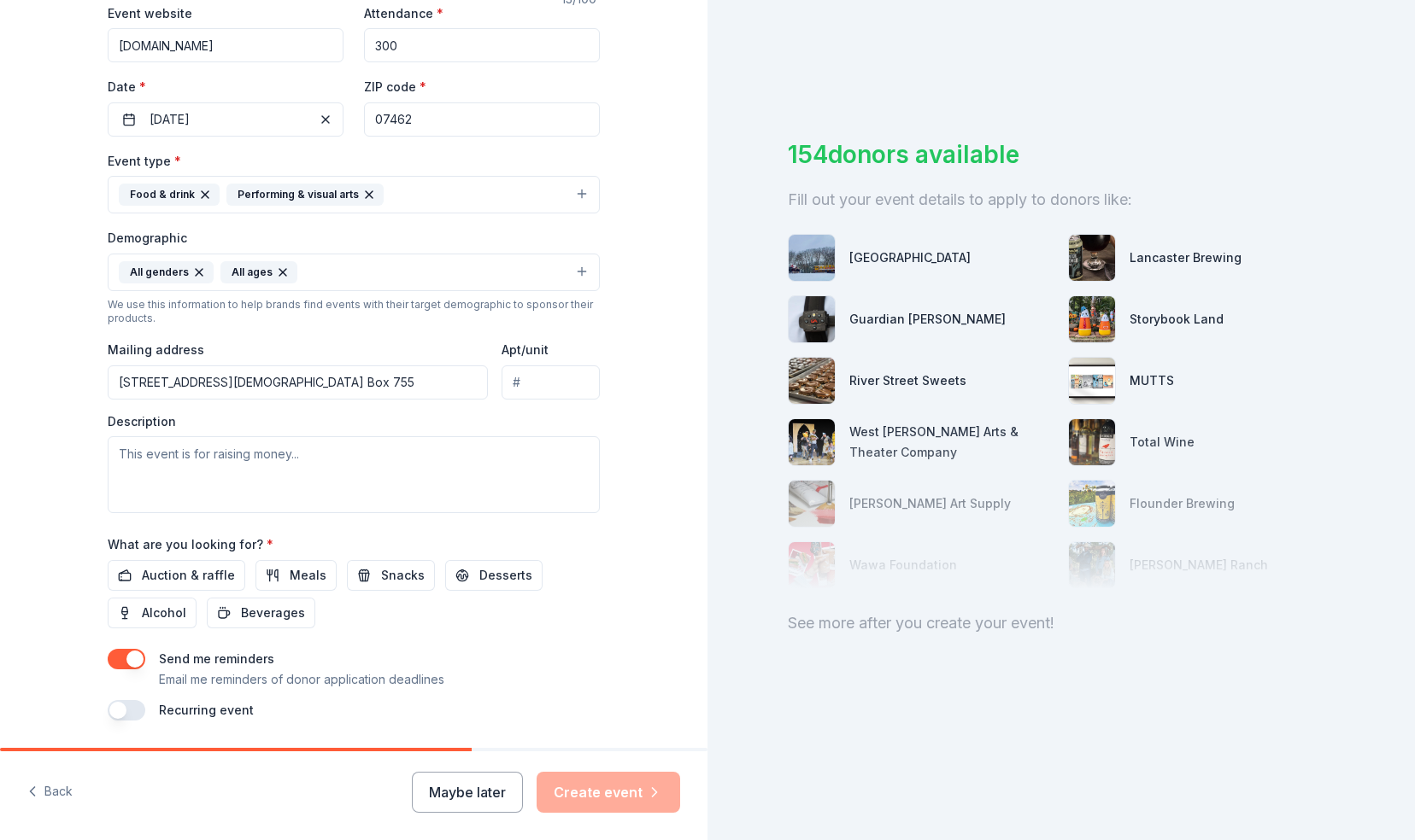
scroll to position [338, 0]
type input "[STREET_ADDRESS][DEMOGRAPHIC_DATA] Box 755"
click at [389, 568] on span "Snacks" at bounding box center [402, 575] width 43 height 21
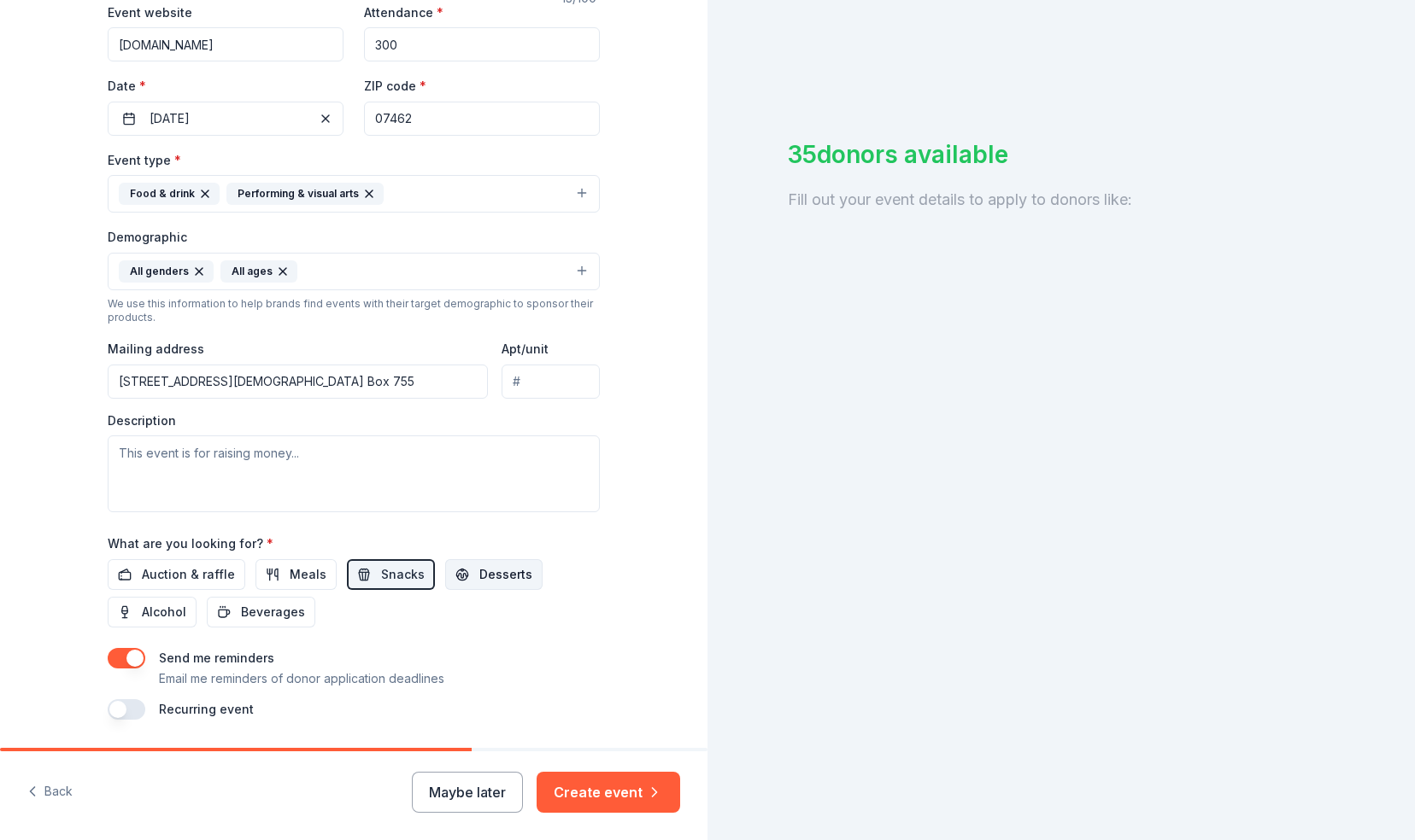
click at [451, 565] on button "Desserts" at bounding box center [494, 575] width 98 height 31
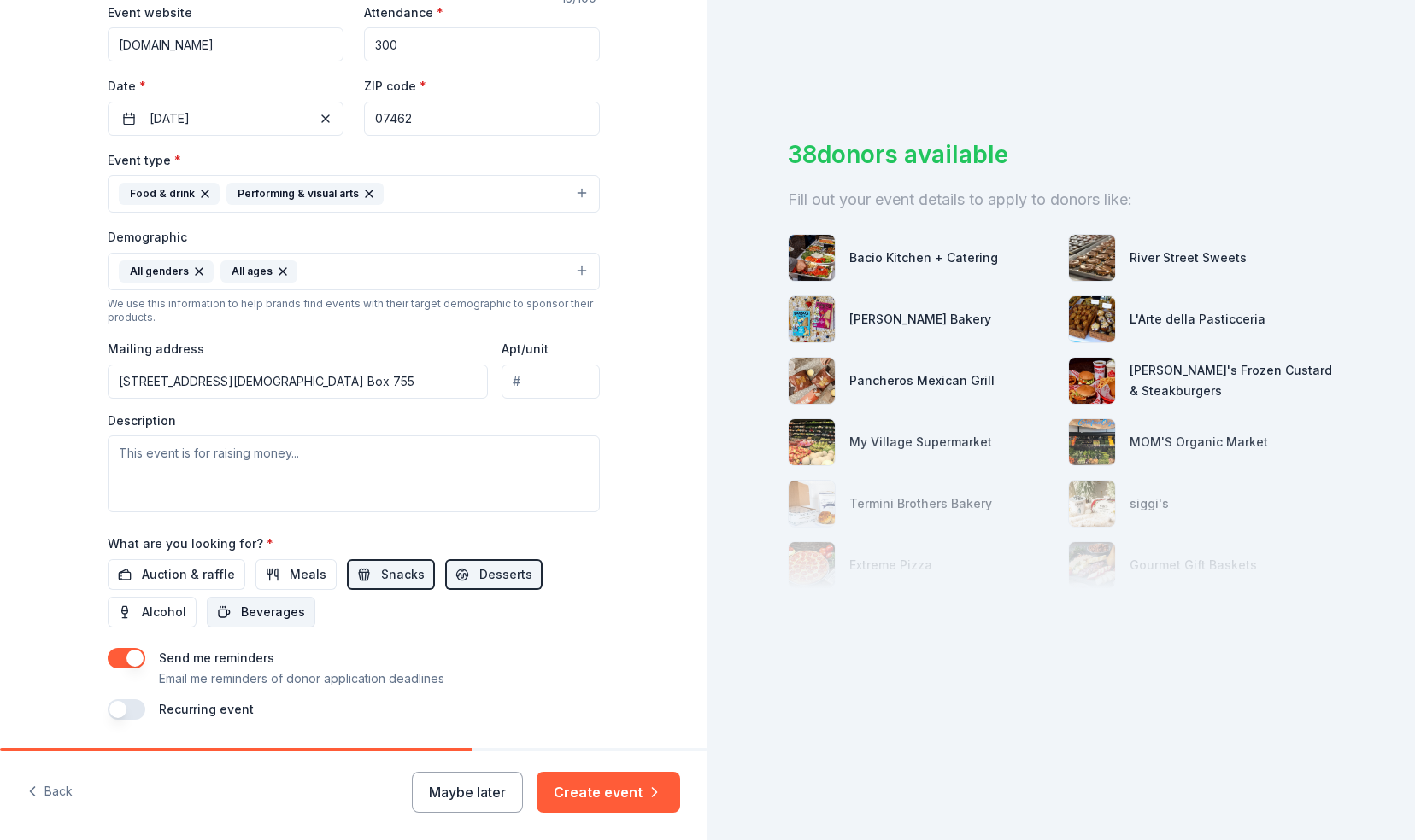
click at [288, 602] on span "Beverages" at bounding box center [273, 612] width 64 height 21
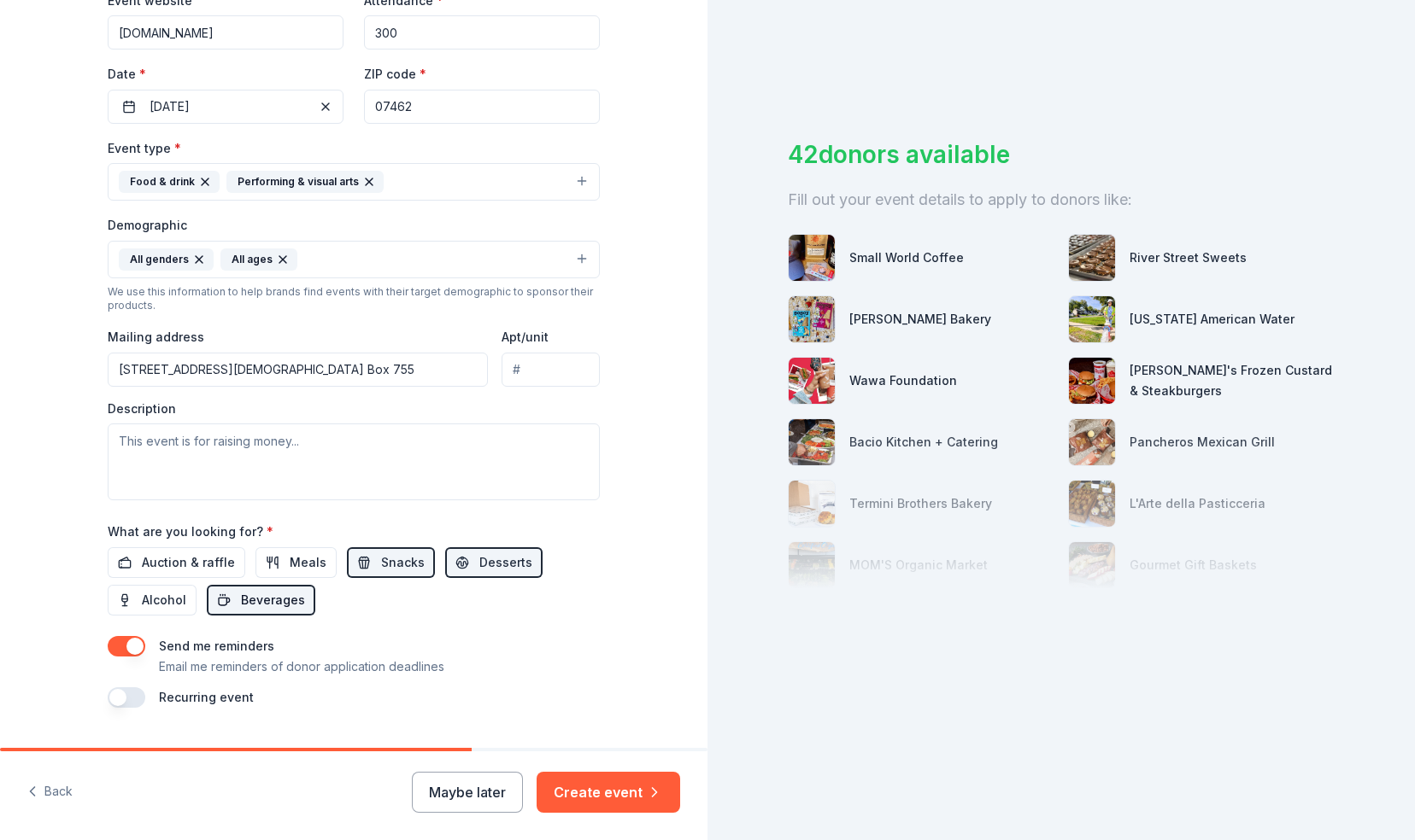
scroll to position [349, 0]
click at [287, 440] on textarea at bounding box center [354, 464] width 492 height 77
type textarea "T"
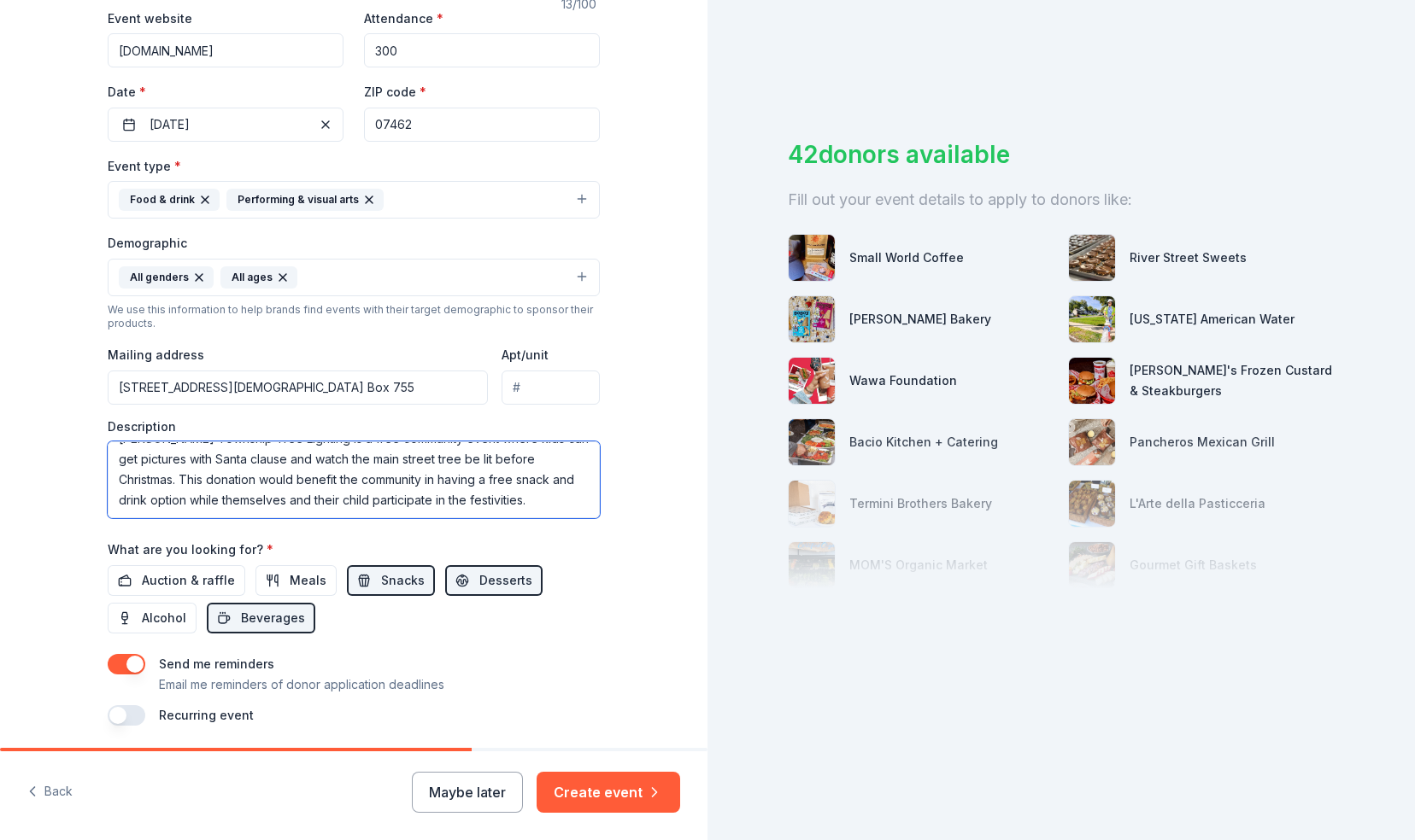
scroll to position [0, 0]
click at [504, 465] on textarea "[PERSON_NAME] Township Tree Lighting is a free community event where kids can g…" at bounding box center [354, 480] width 492 height 77
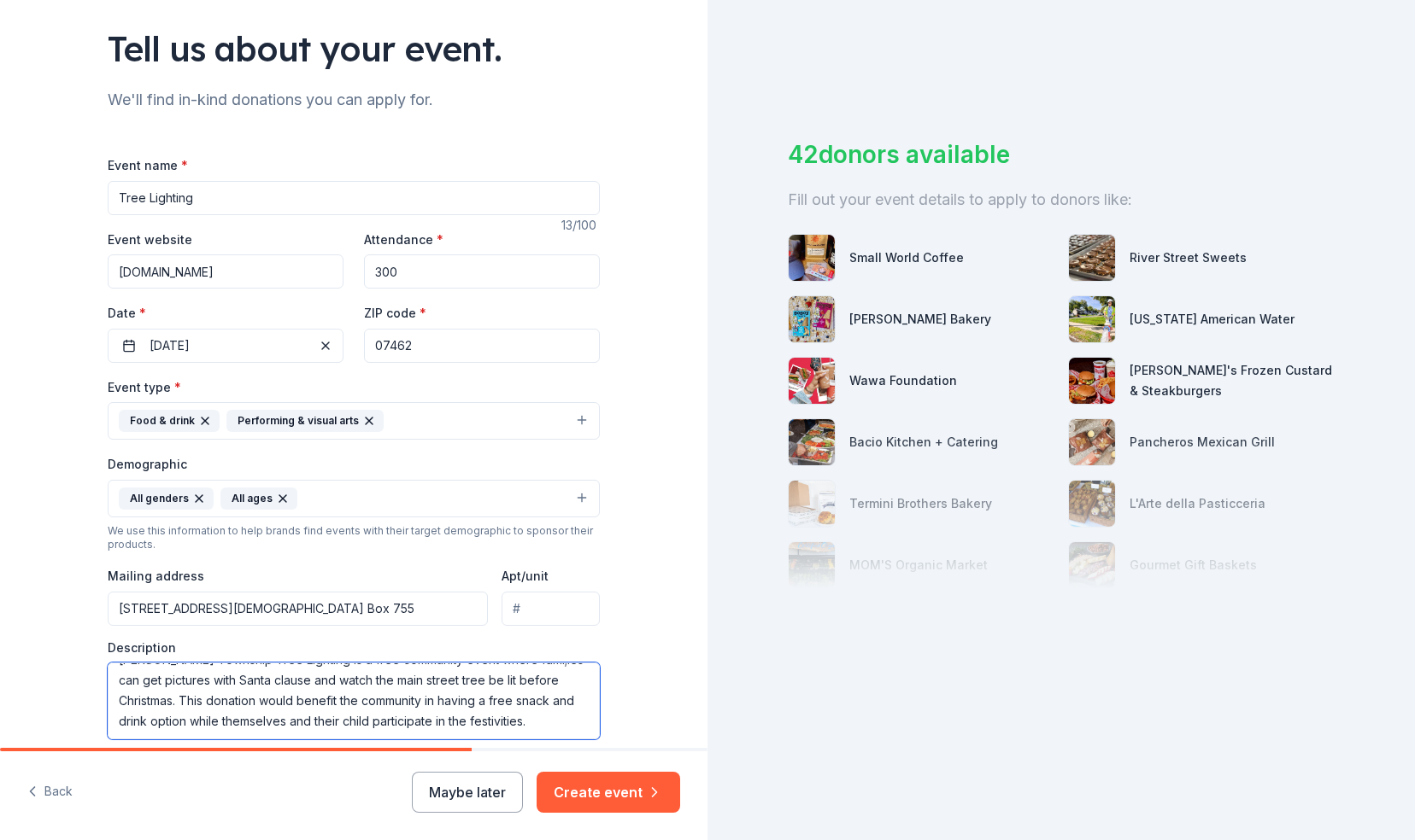
scroll to position [112, 0]
type textarea "[PERSON_NAME] Township Tree Lighting is a free community event where fami;ies c…"
click at [113, 205] on input "Tree Lighting" at bounding box center [354, 196] width 492 height 34
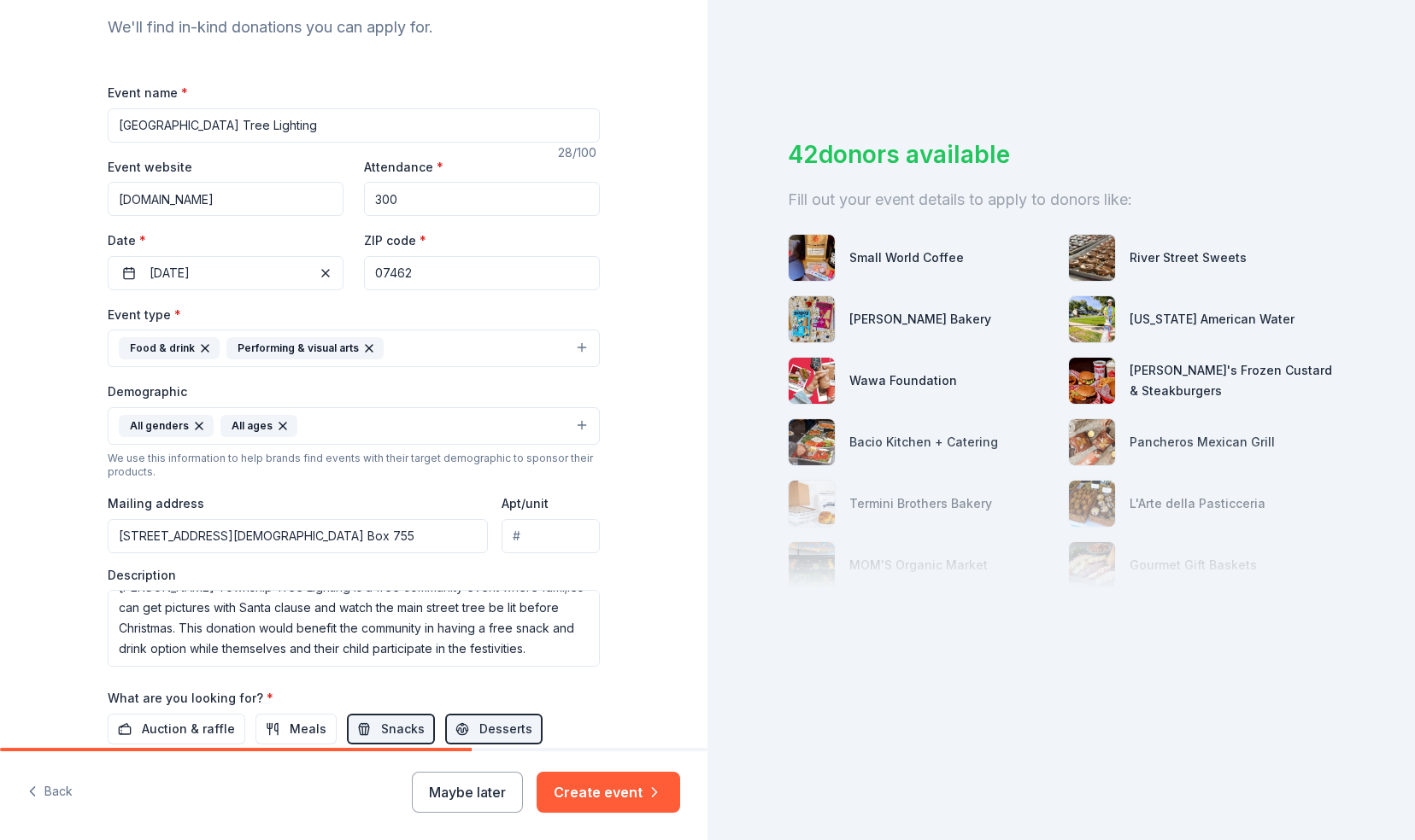
scroll to position [185, 0]
click at [133, 131] on input "[GEOGRAPHIC_DATA] Tree Lighting" at bounding box center [354, 125] width 492 height 34
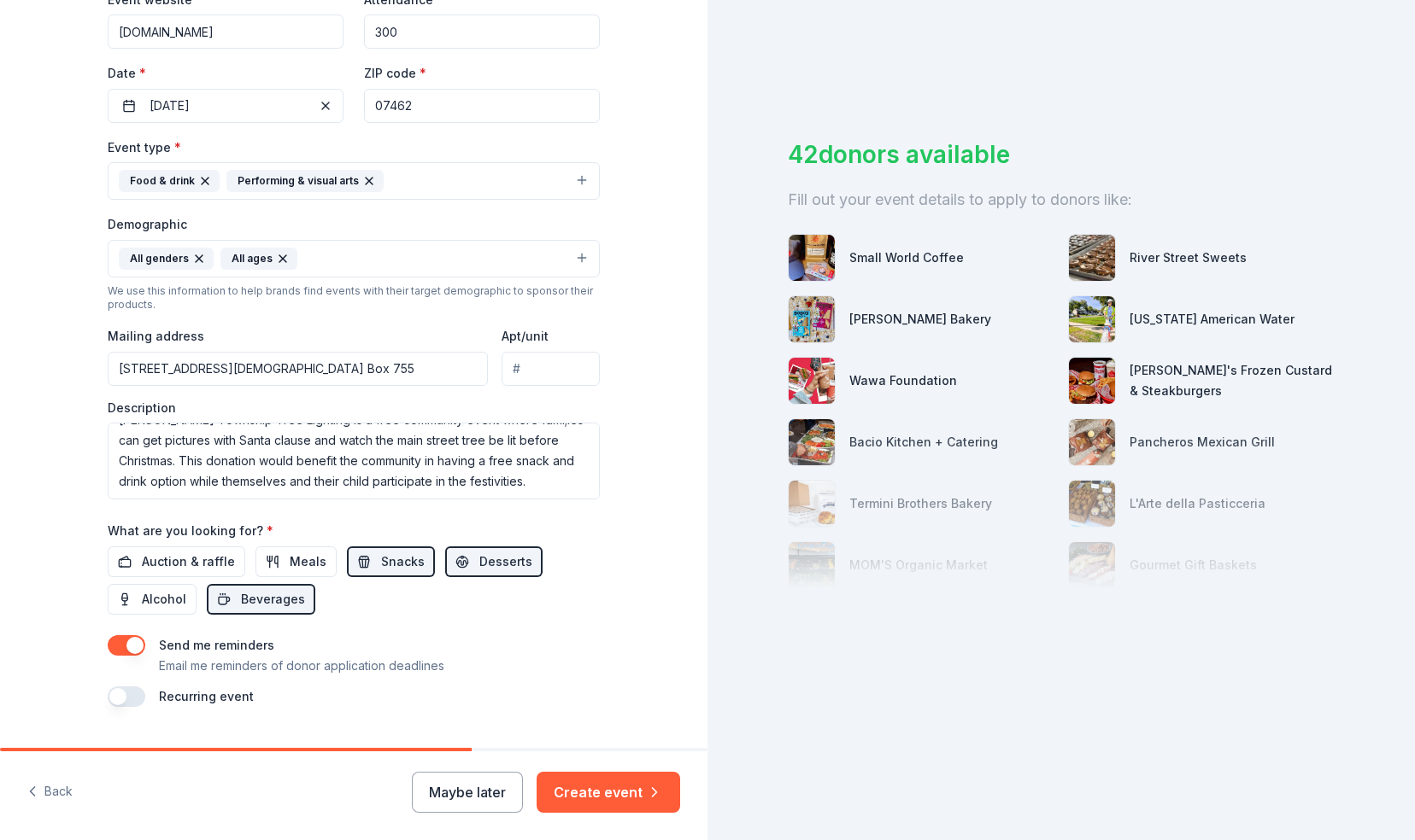
scroll to position [387, 0]
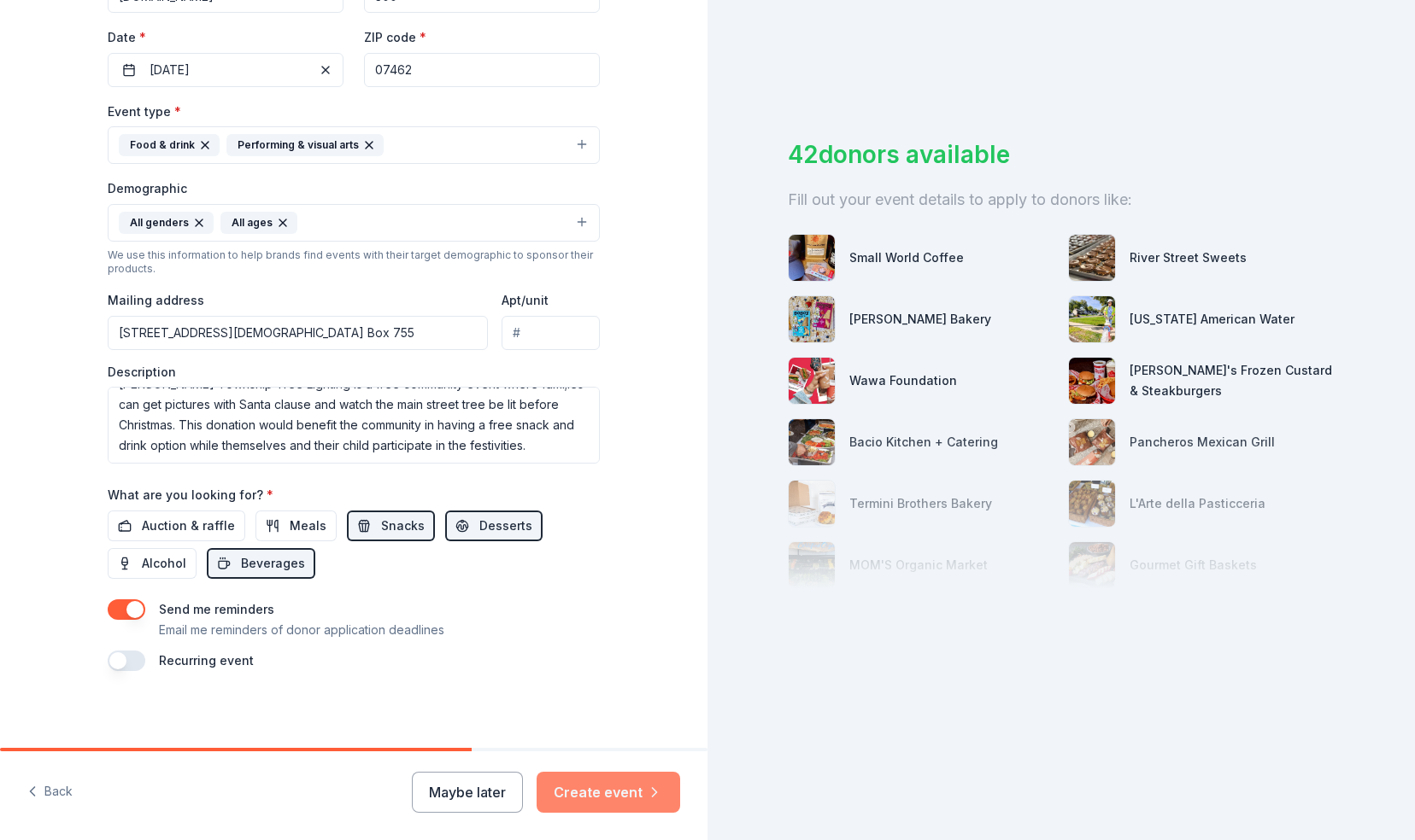
type input "[PERSON_NAME] Township Tree Lighting"
click at [615, 791] on button "Create event" at bounding box center [608, 793] width 143 height 41
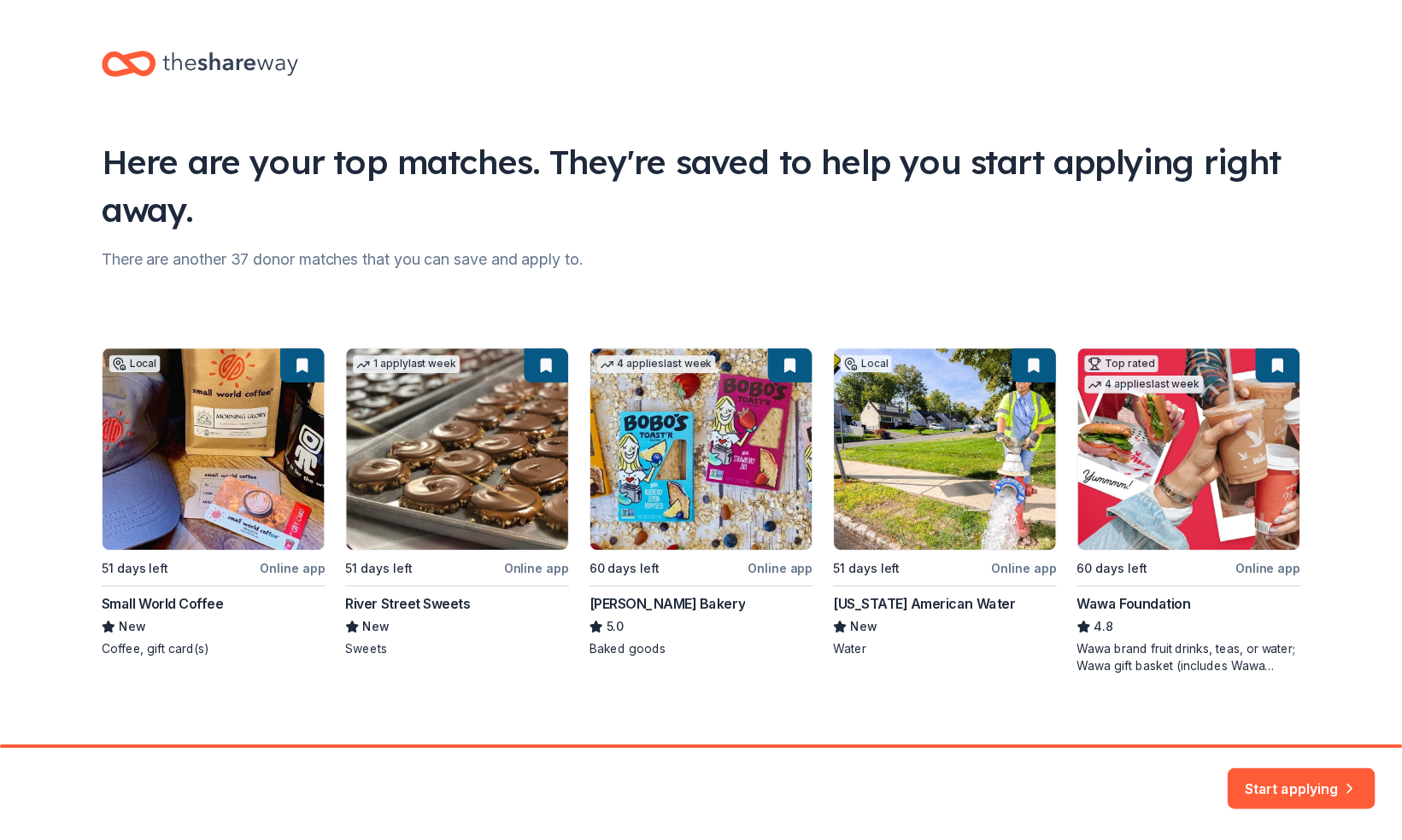
scroll to position [10, 0]
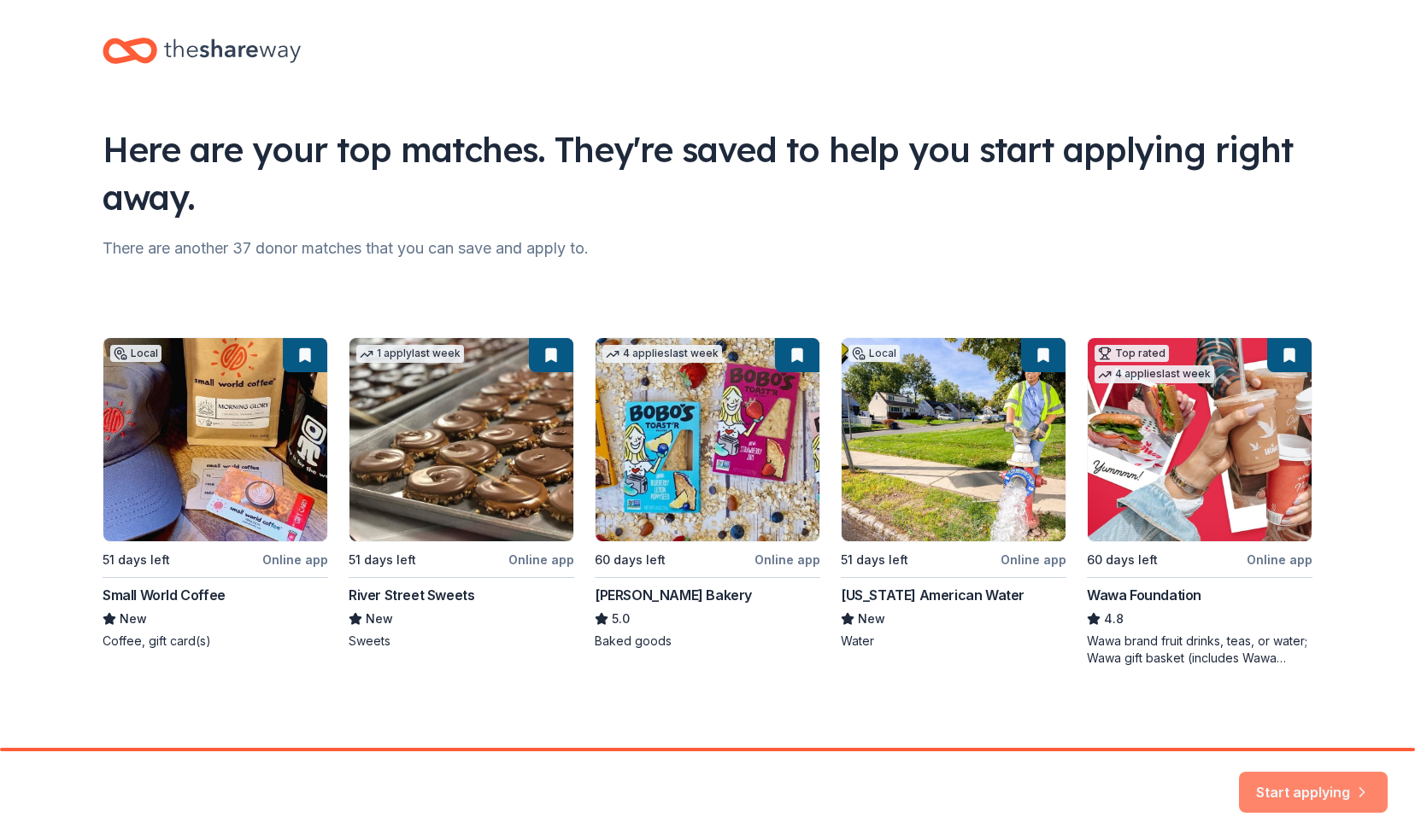
click at [1278, 781] on button "Start applying" at bounding box center [1313, 783] width 149 height 41
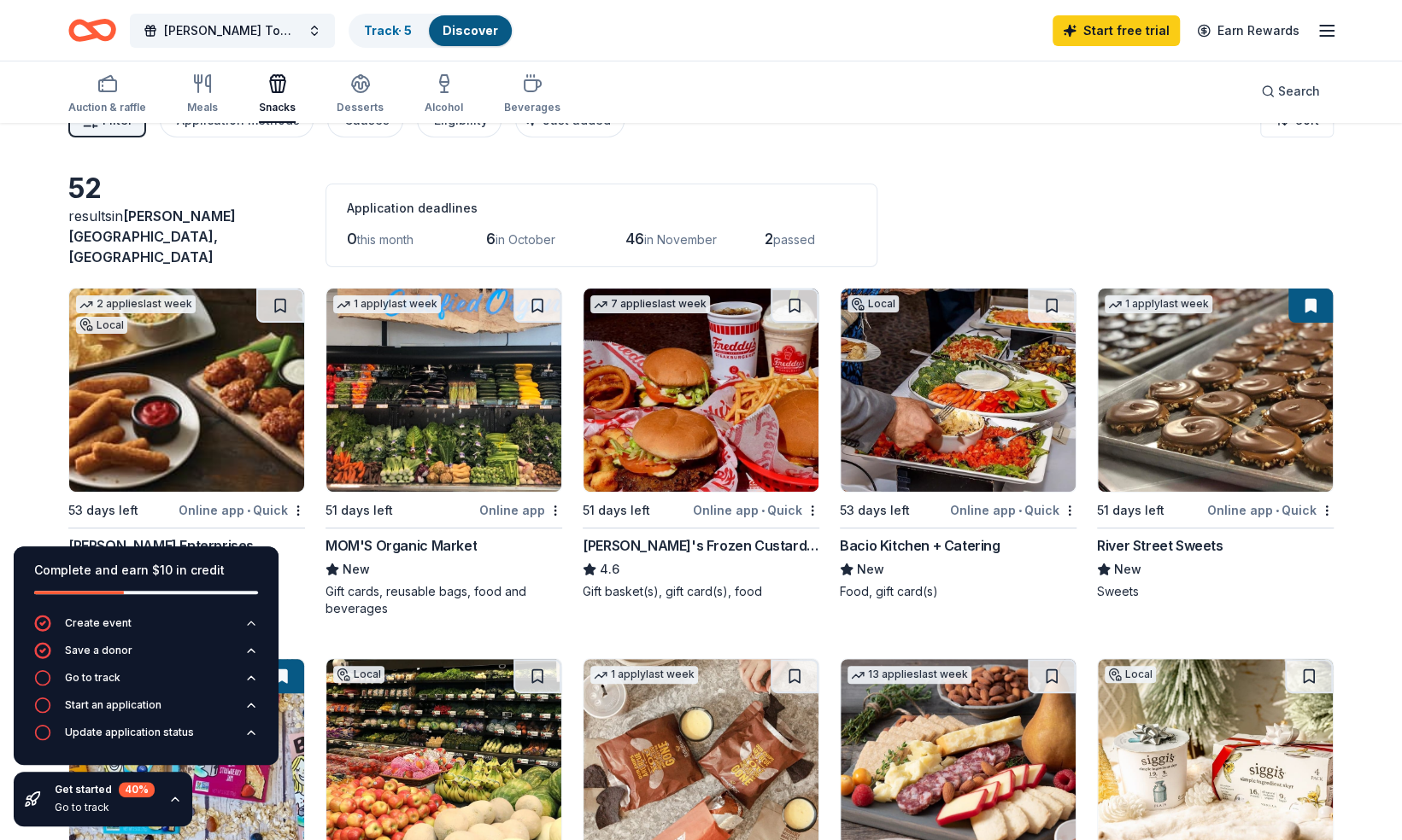
scroll to position [38, 0]
click at [254, 676] on icon "button" at bounding box center [251, 678] width 14 height 14
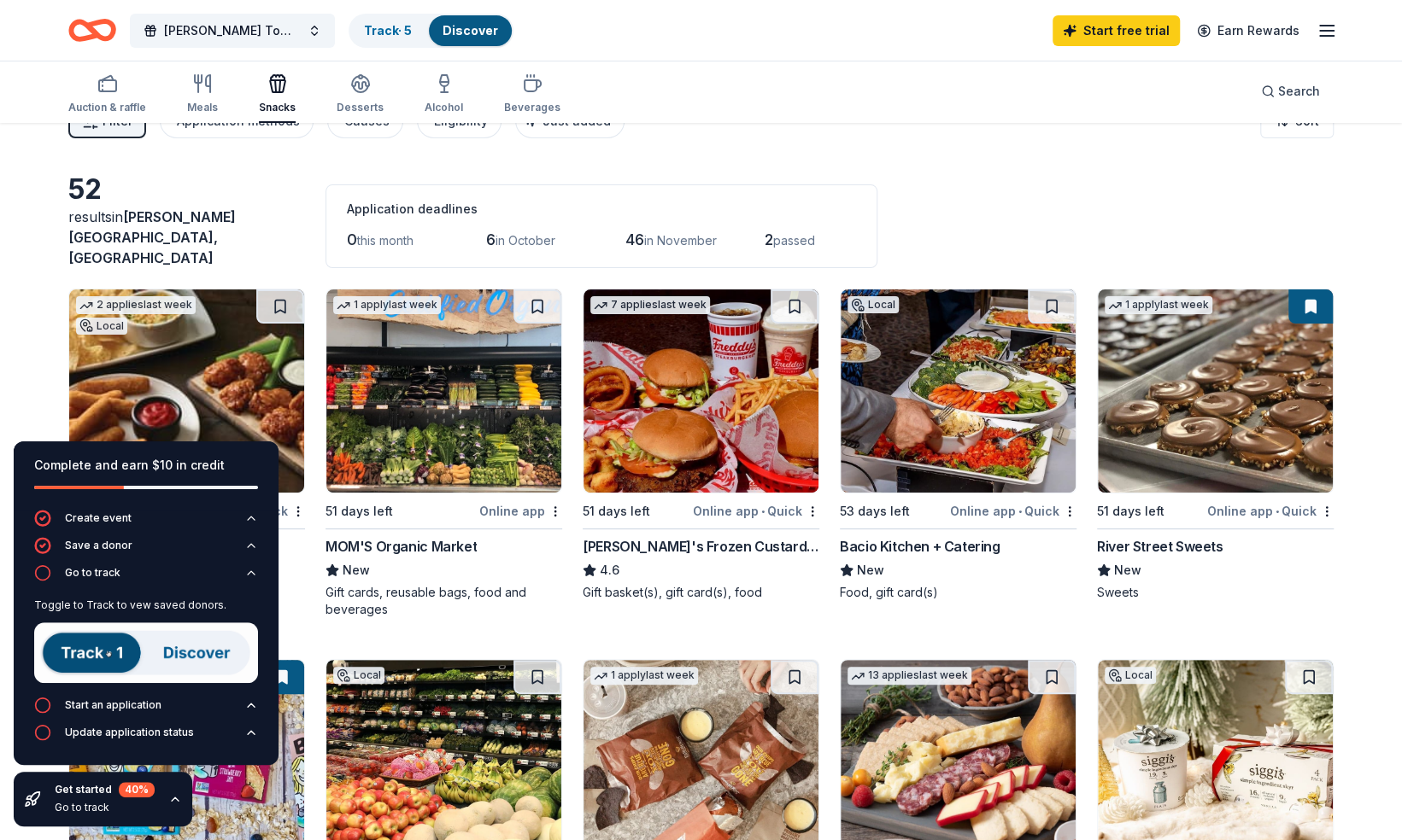
click at [92, 657] on img at bounding box center [145, 652] width 224 height 61
click at [193, 659] on img at bounding box center [145, 652] width 224 height 61
click at [74, 805] on div "Go to track" at bounding box center [104, 808] width 100 height 14
click at [115, 651] on img at bounding box center [145, 652] width 224 height 61
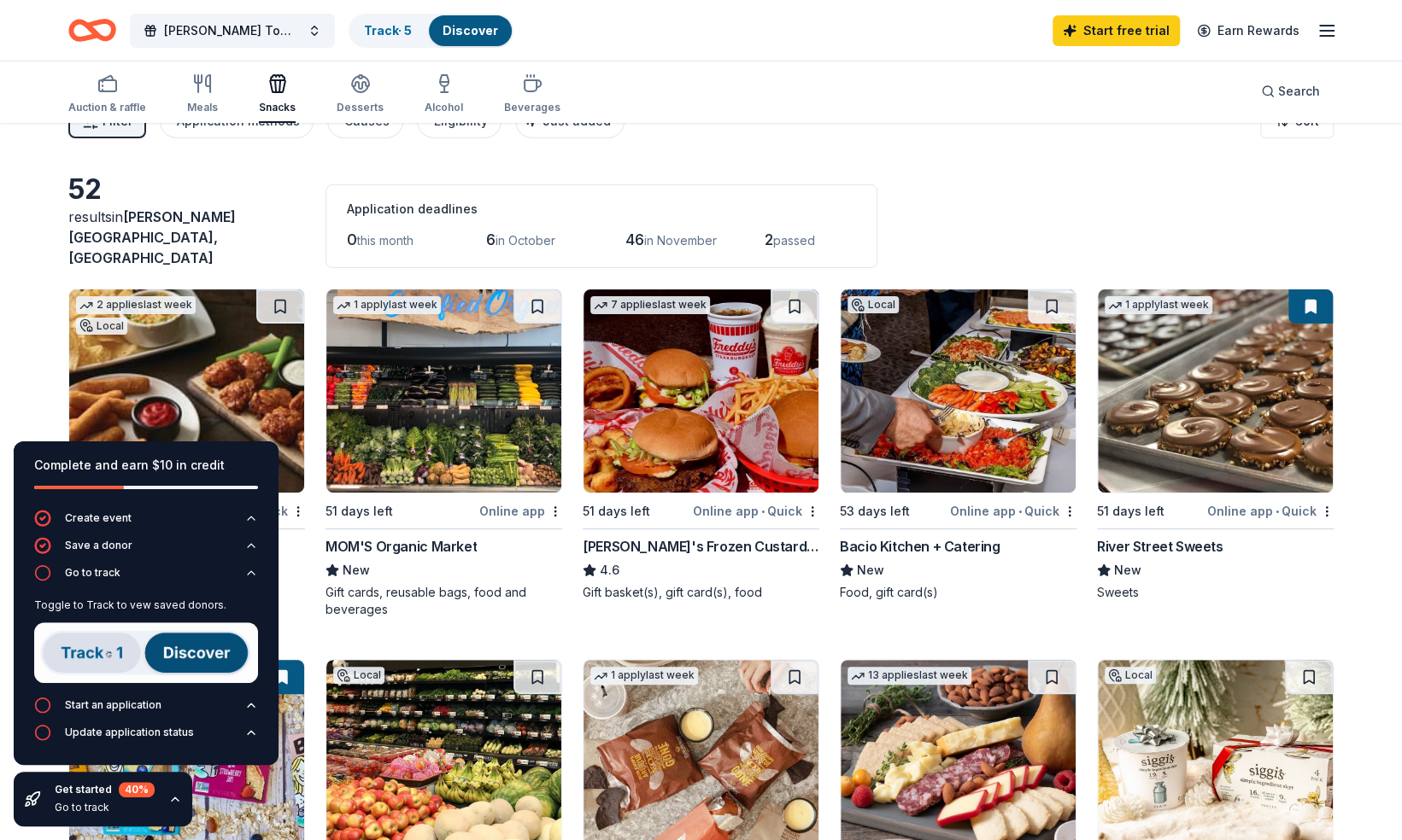
click at [82, 645] on img at bounding box center [145, 652] width 224 height 61
click at [376, 33] on link "Track · 5" at bounding box center [387, 30] width 48 height 14
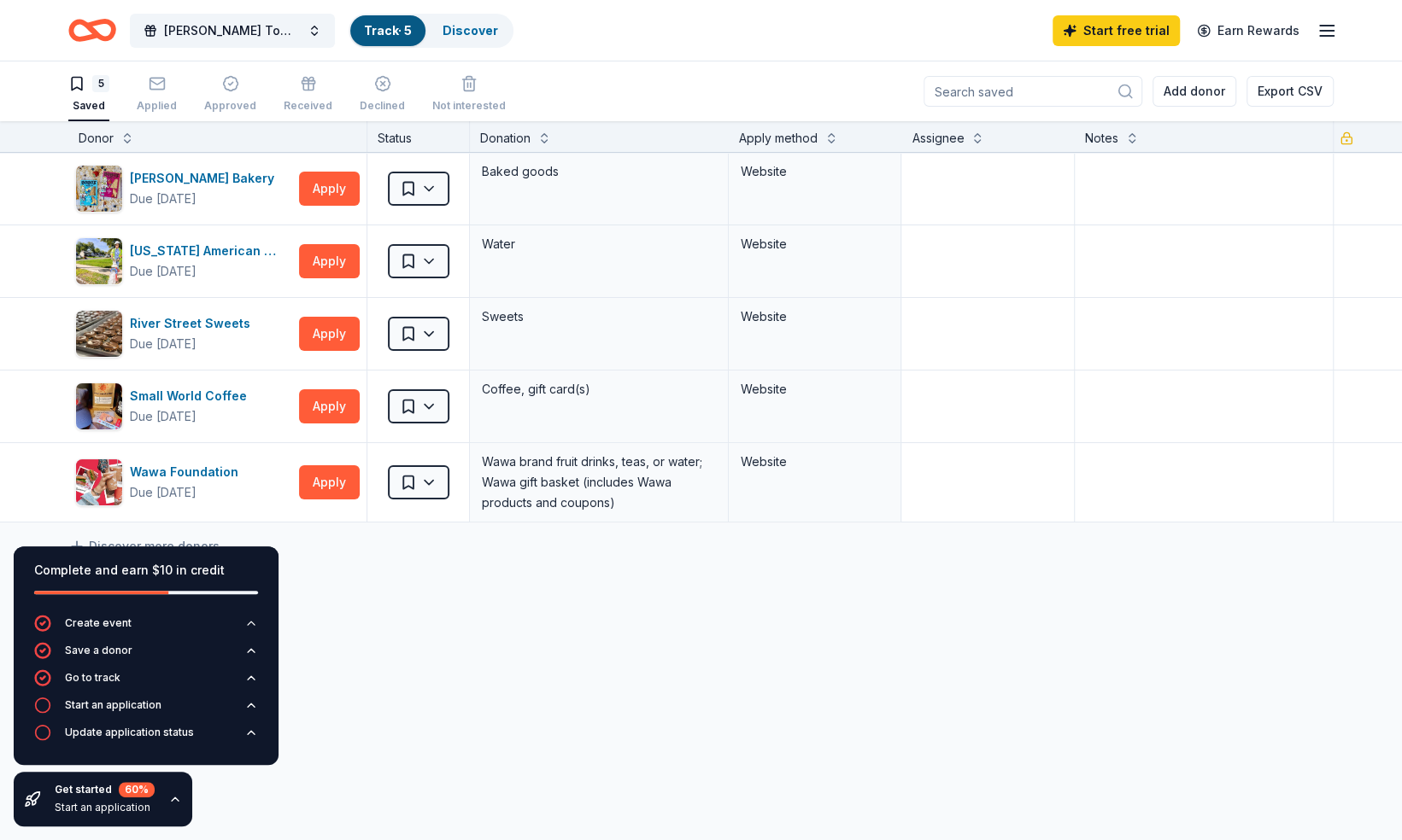
click at [397, 651] on div "[PERSON_NAME] Bakery Due [DATE] Apply Saved Baked goods Website [US_STATE] Amer…" at bounding box center [701, 498] width 1402 height 691
click at [327, 482] on button "Apply" at bounding box center [329, 482] width 61 height 34
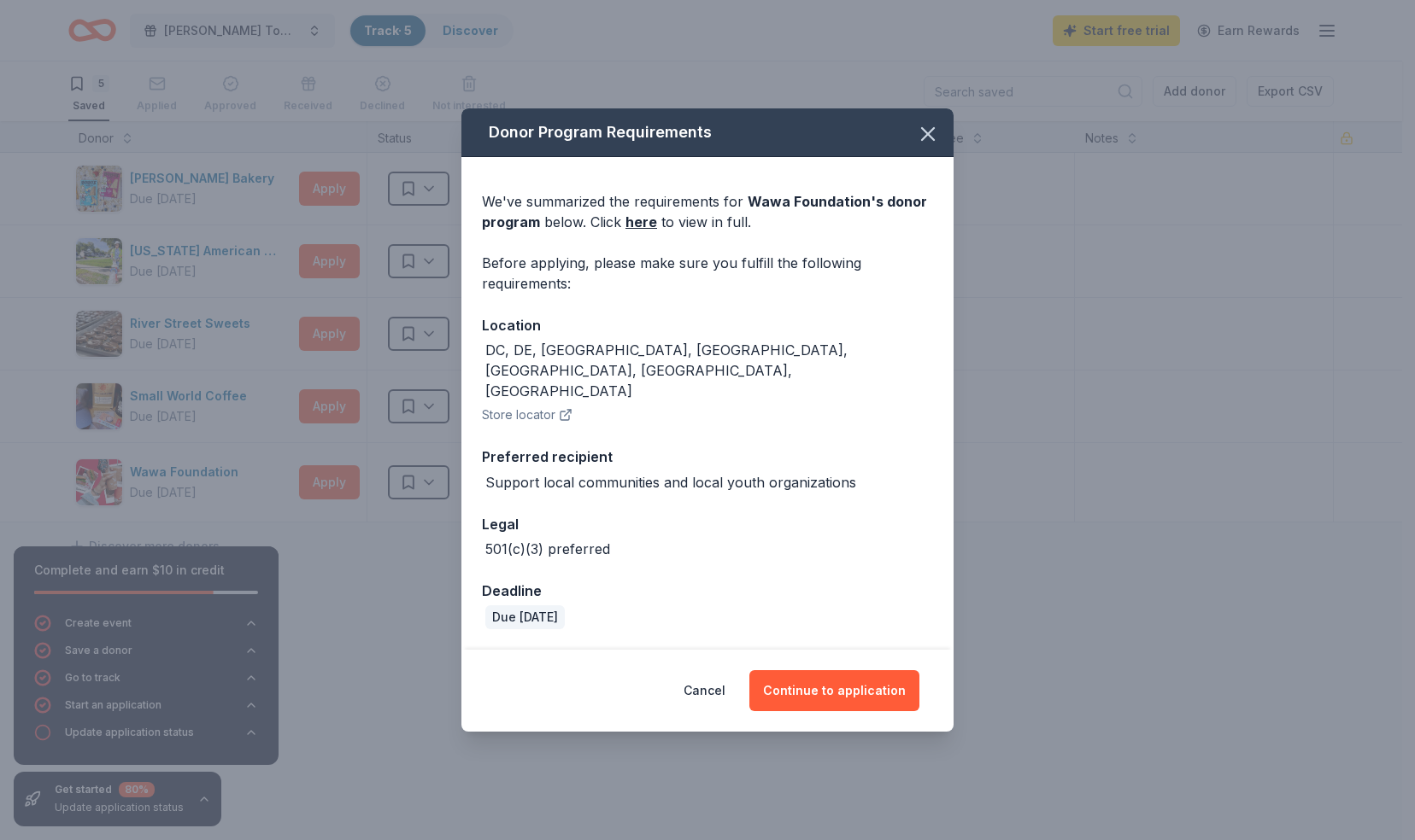
click at [666, 232] on div "We've summarized the requirements for Wawa Foundation 's donor program below. C…" at bounding box center [707, 212] width 451 height 41
click at [825, 673] on button "Continue to application" at bounding box center [834, 691] width 170 height 41
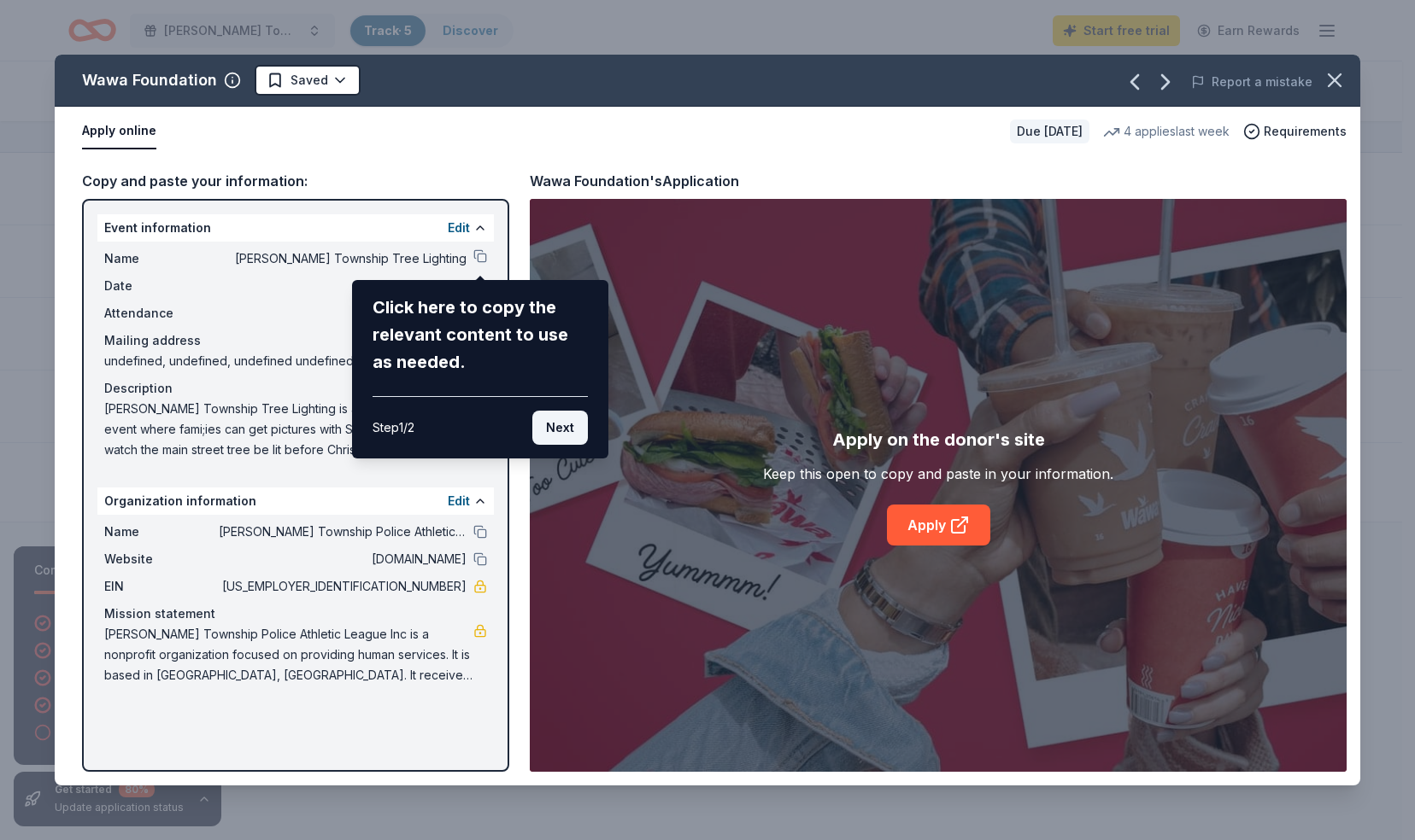
click at [556, 431] on button "Next" at bounding box center [560, 428] width 55 height 34
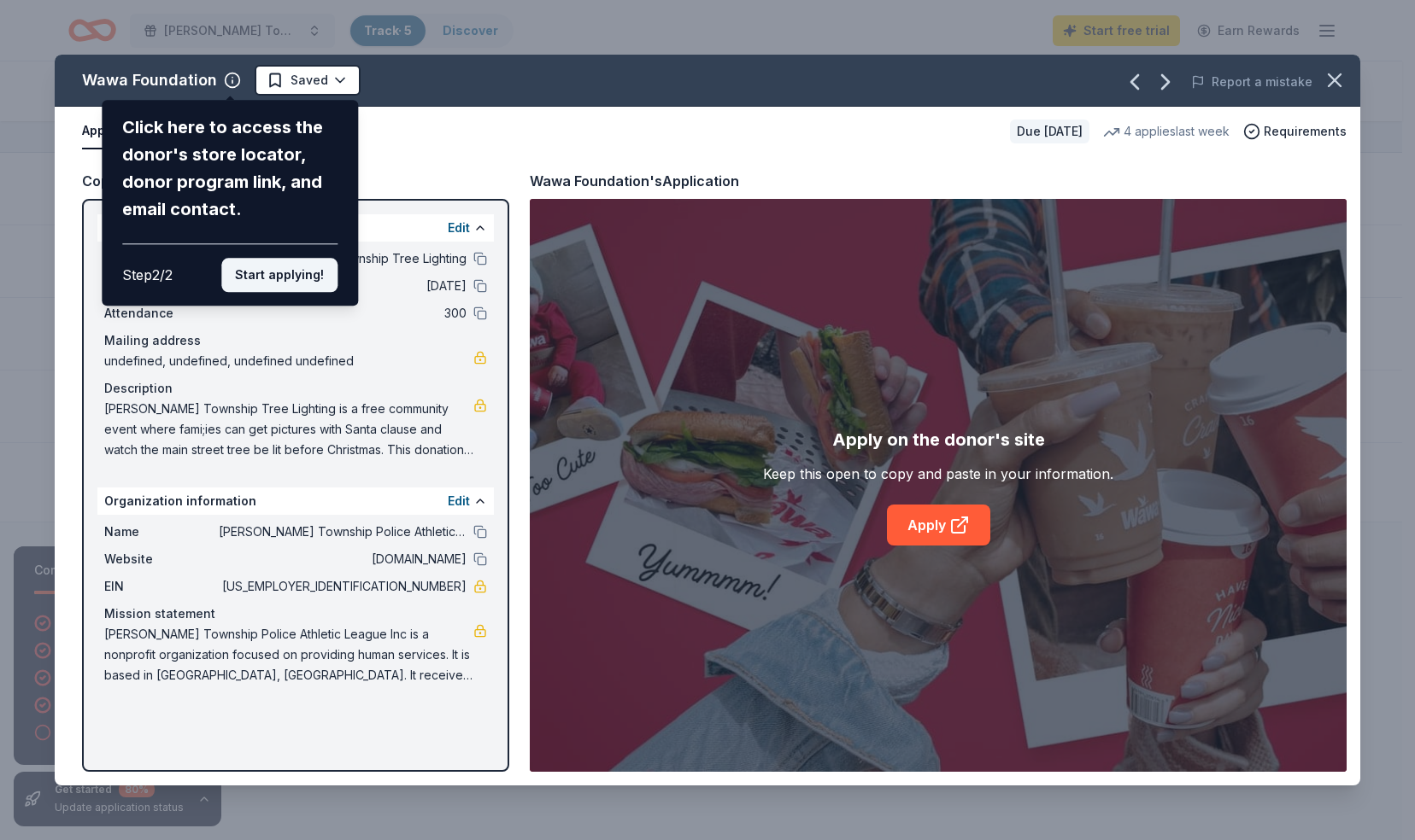
click at [302, 281] on button "Start applying!" at bounding box center [279, 275] width 116 height 34
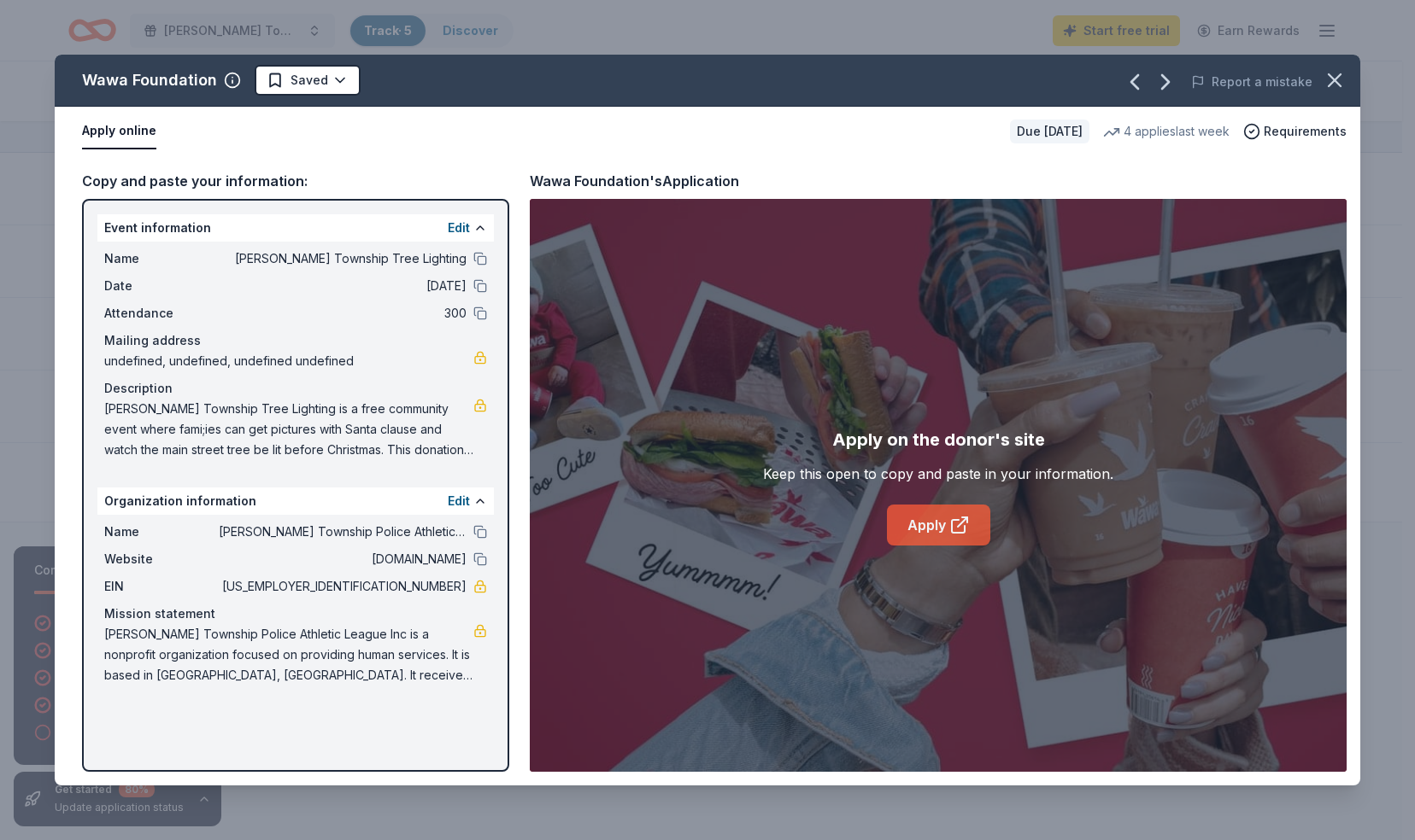
click at [933, 532] on link "Apply" at bounding box center [939, 525] width 103 height 41
